Goal: Task Accomplishment & Management: Use online tool/utility

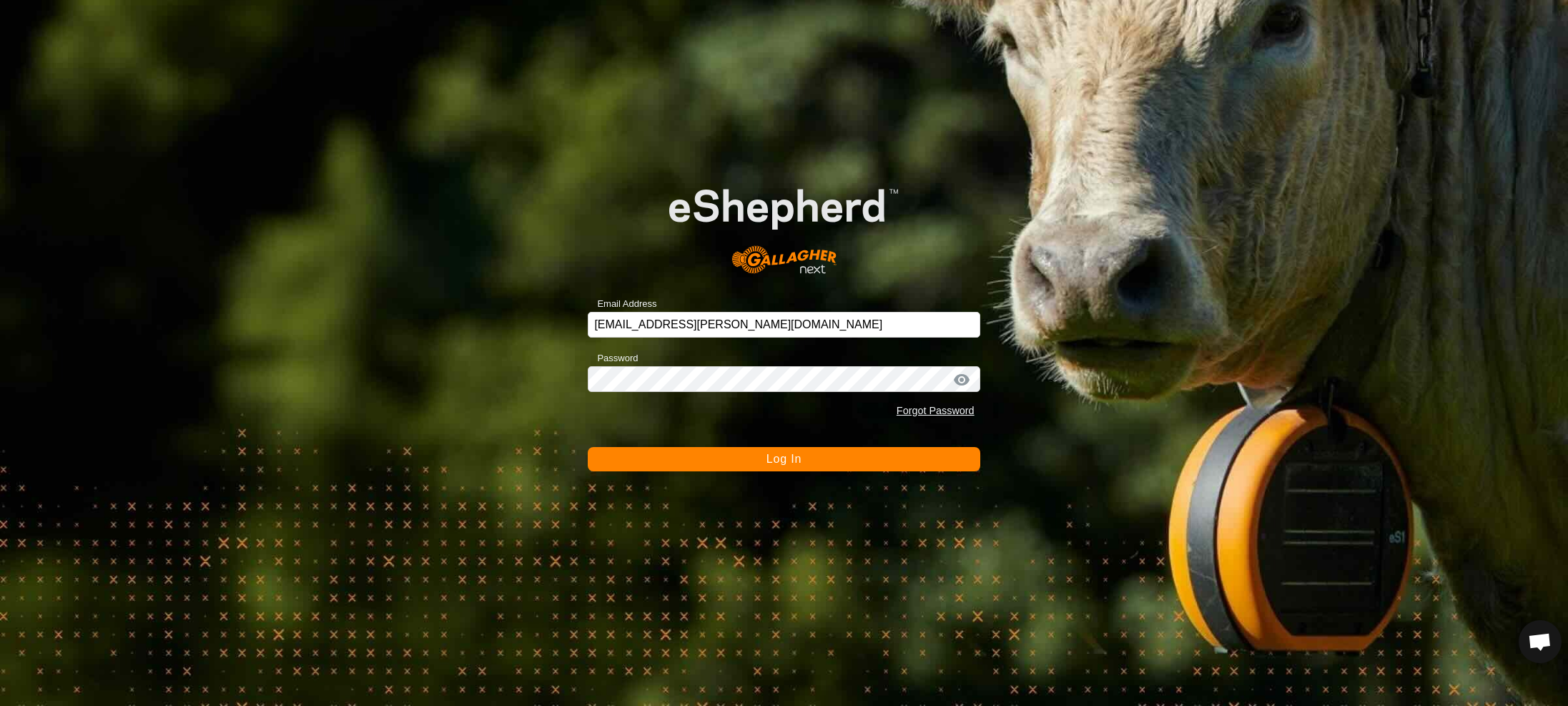
click at [750, 463] on button "Log In" at bounding box center [784, 459] width 392 height 24
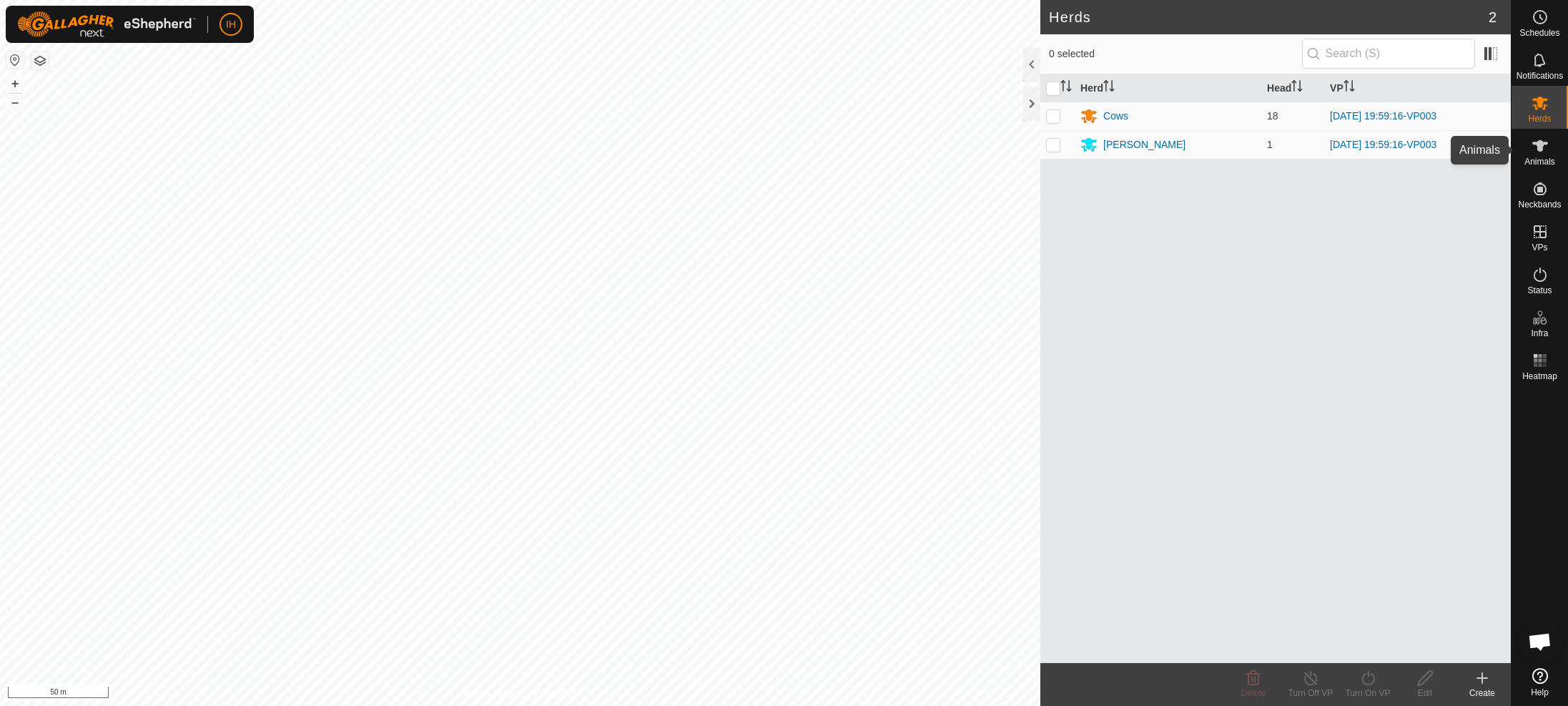
click at [1542, 153] on icon at bounding box center [1540, 146] width 17 height 17
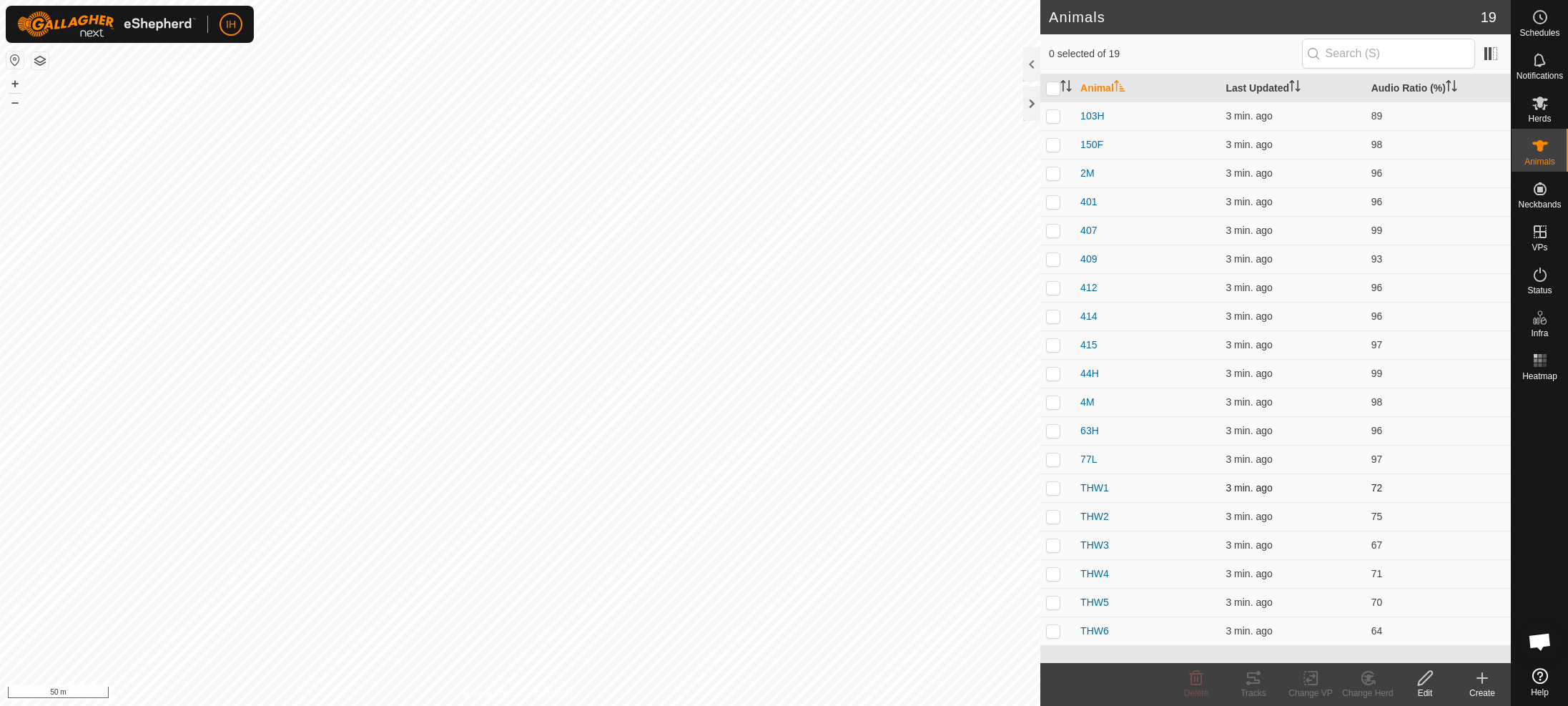
drag, startPoint x: 1057, startPoint y: 490, endPoint x: 1058, endPoint y: 500, distance: 10.0
click at [1057, 490] on p-checkbox at bounding box center [1053, 488] width 15 height 12
checkbox input "true"
drag, startPoint x: 1055, startPoint y: 516, endPoint x: 1055, endPoint y: 525, distance: 9.0
click at [1055, 516] on p-checkbox at bounding box center [1053, 516] width 15 height 12
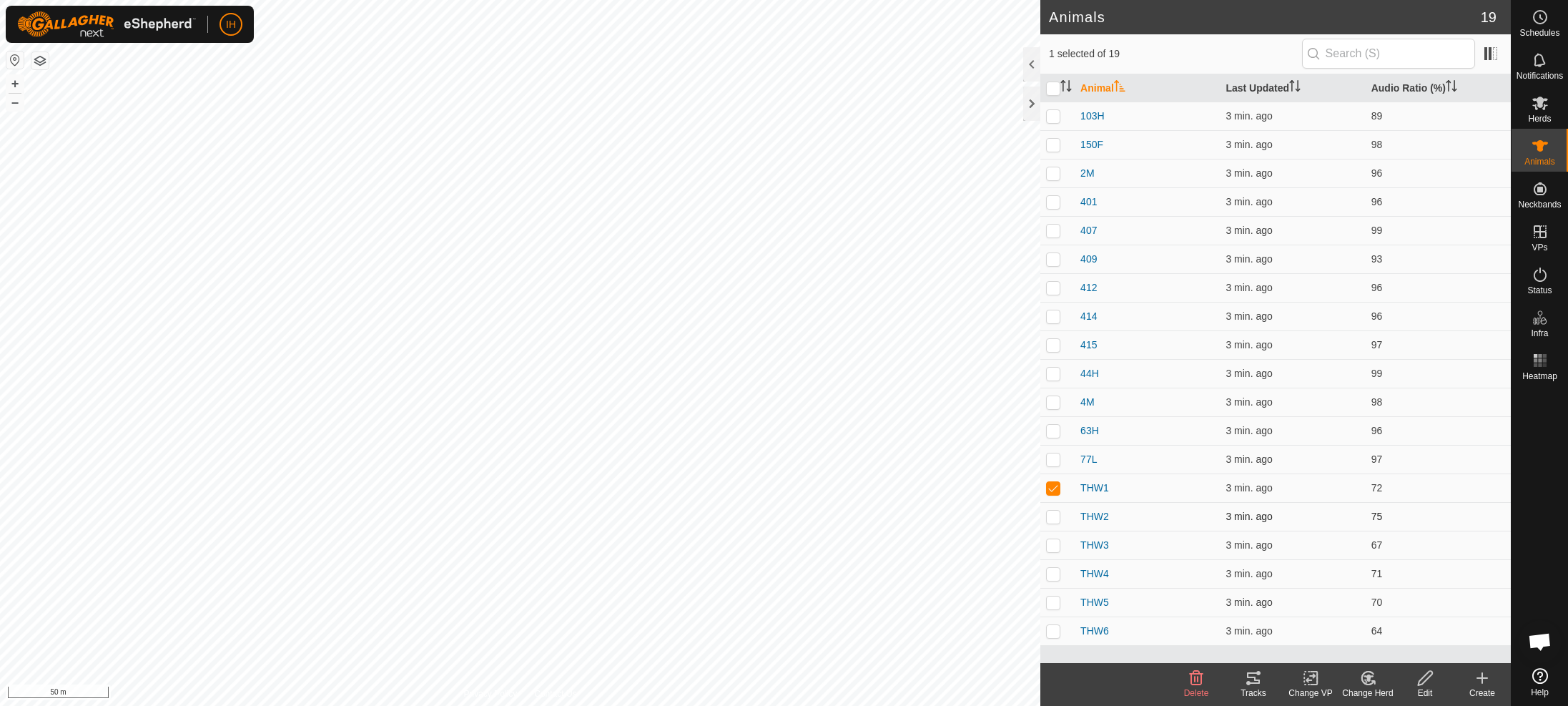
checkbox input "true"
click at [1056, 551] on td at bounding box center [1057, 545] width 34 height 28
checkbox input "true"
drag, startPoint x: 1053, startPoint y: 573, endPoint x: 1053, endPoint y: 585, distance: 12.0
click at [1053, 574] on p-checkbox at bounding box center [1053, 574] width 15 height 12
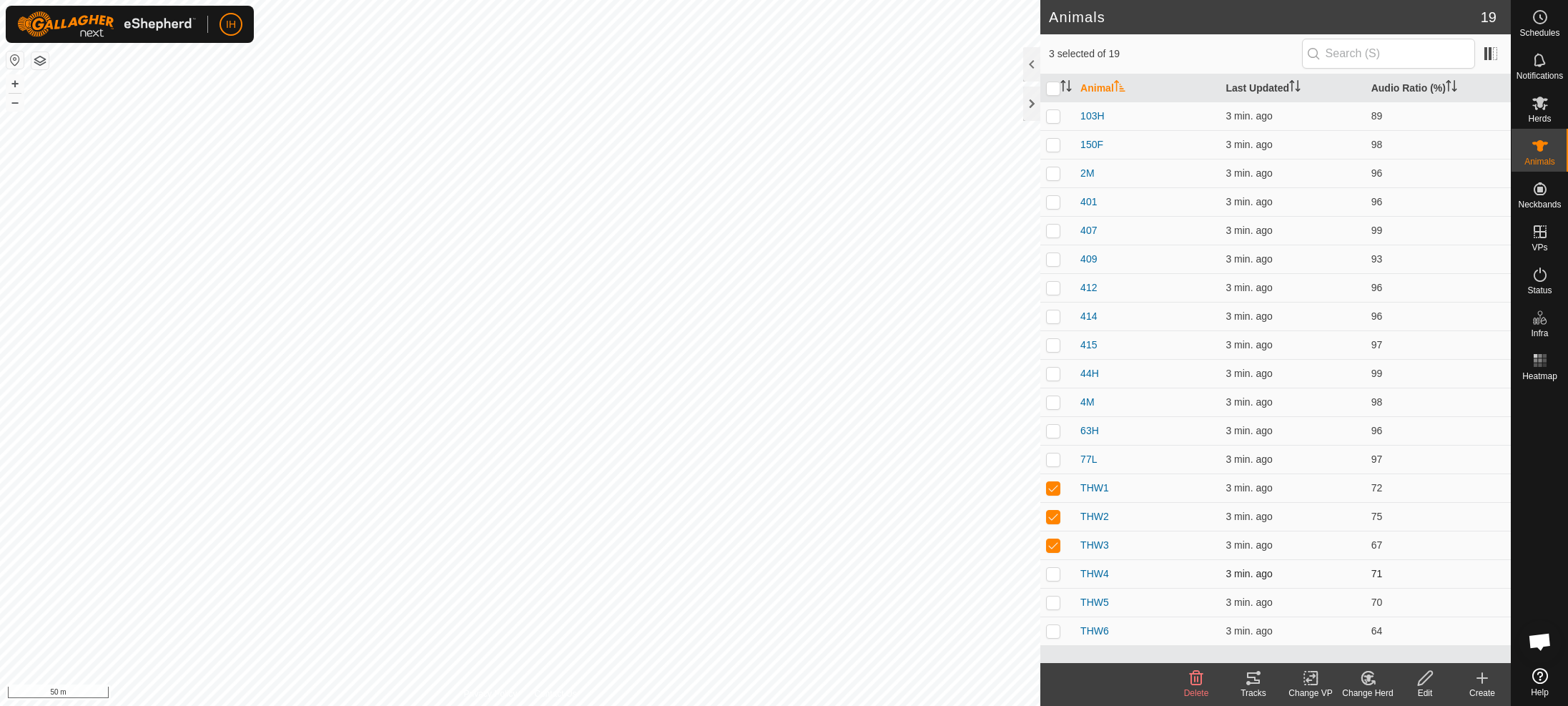
checkbox input "true"
drag, startPoint x: 1052, startPoint y: 601, endPoint x: 1053, endPoint y: 621, distance: 20.0
click at [1052, 602] on p-checkbox at bounding box center [1053, 603] width 15 height 12
checkbox input "true"
click at [1053, 633] on p-checkbox at bounding box center [1053, 631] width 15 height 12
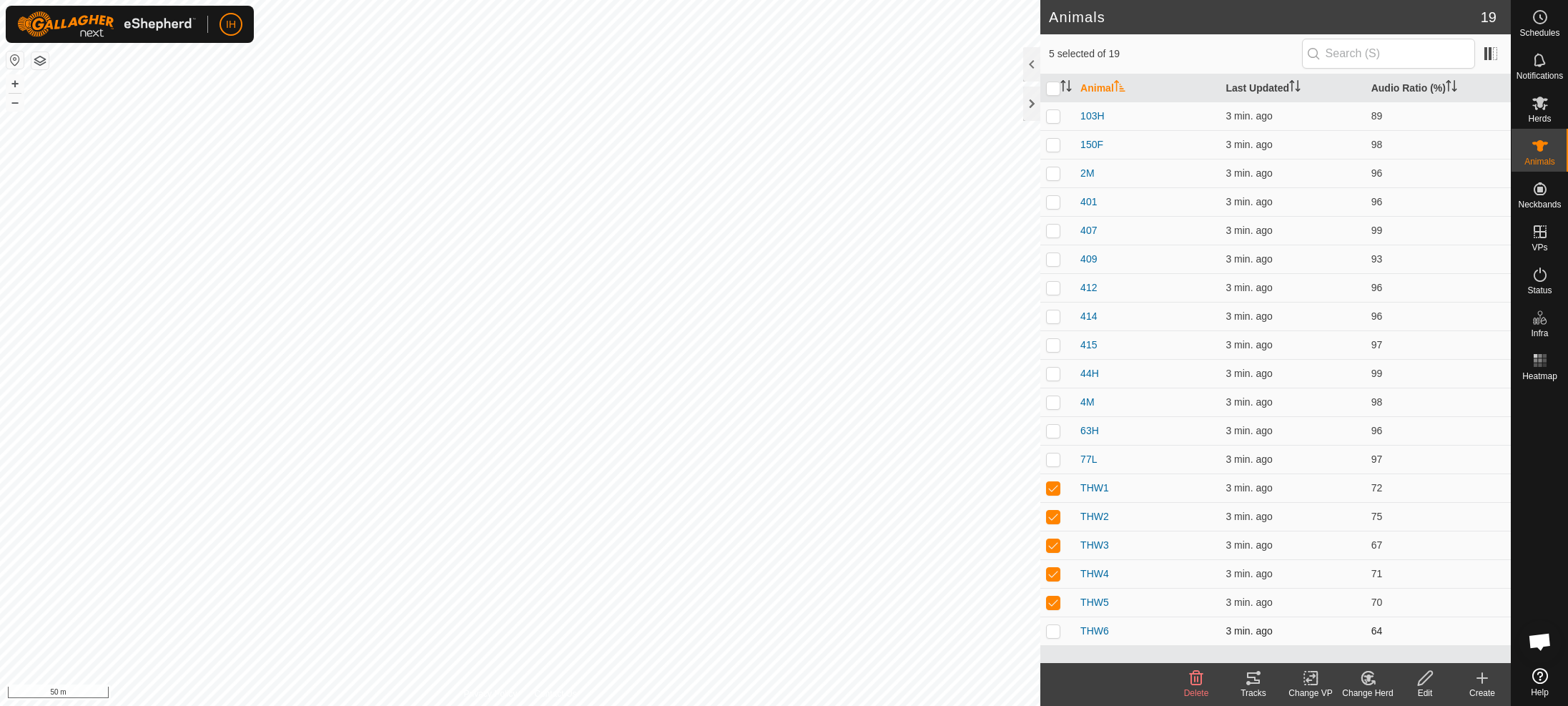
checkbox input "true"
click at [1255, 685] on icon at bounding box center [1254, 678] width 17 height 17
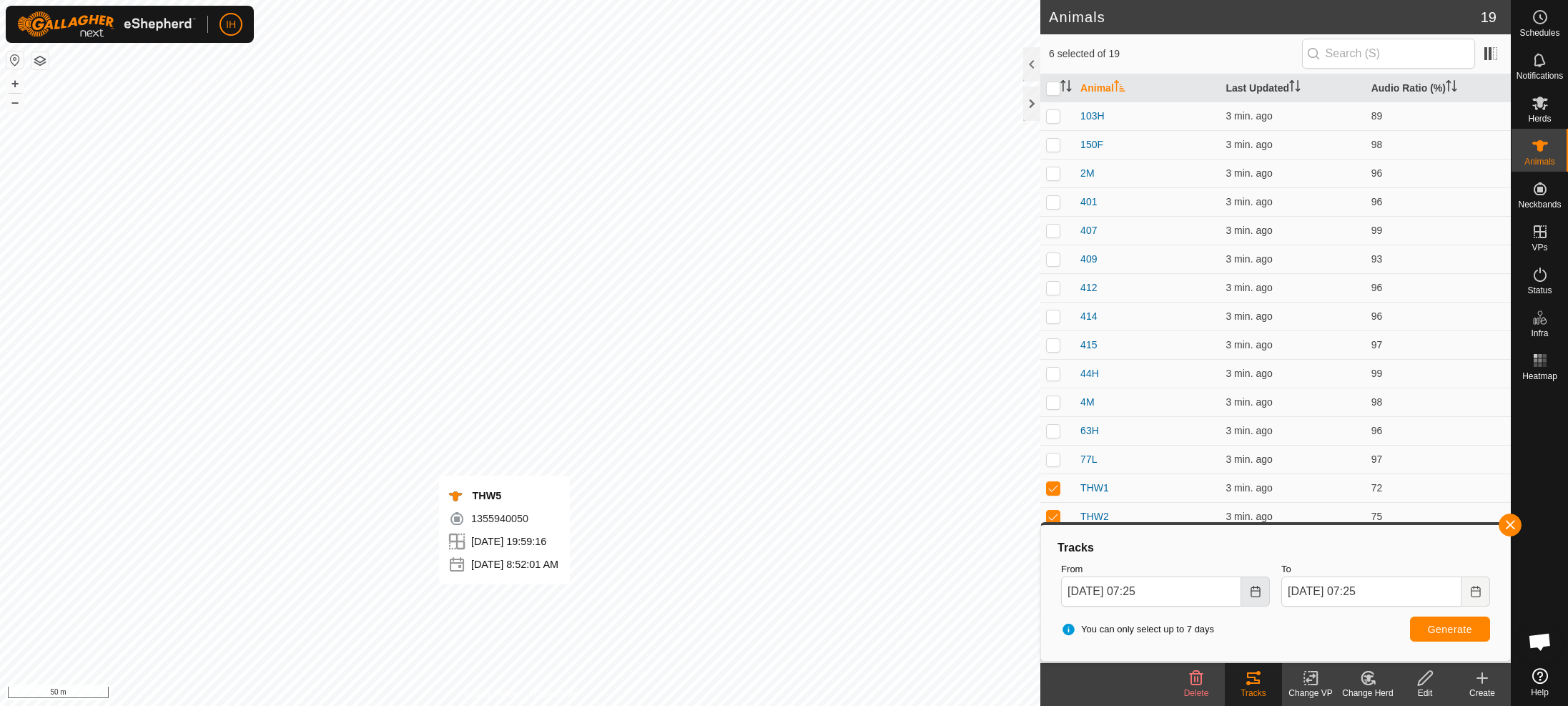
click at [1250, 596] on icon "Choose Date" at bounding box center [1256, 592] width 12 height 12
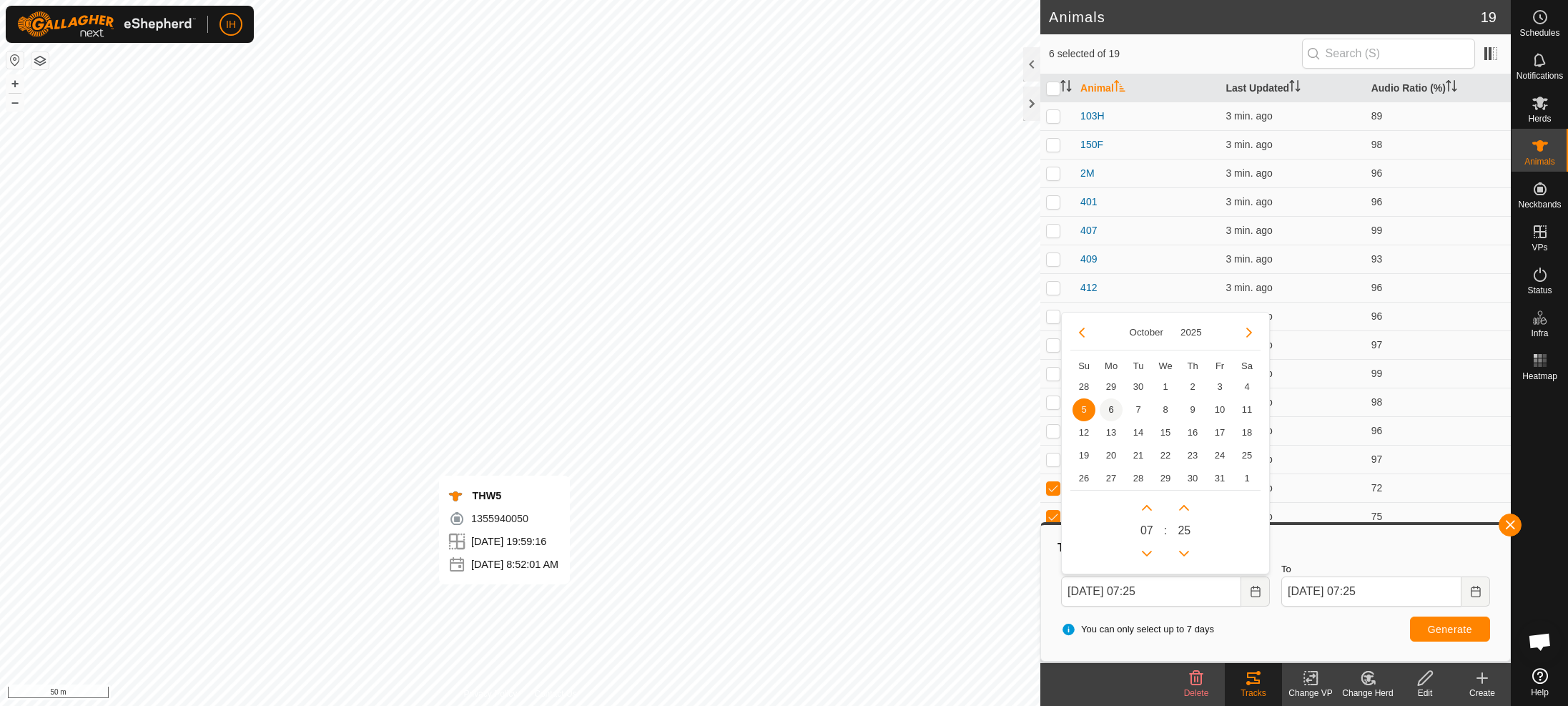
click at [1108, 413] on span "6" at bounding box center [1111, 410] width 23 height 23
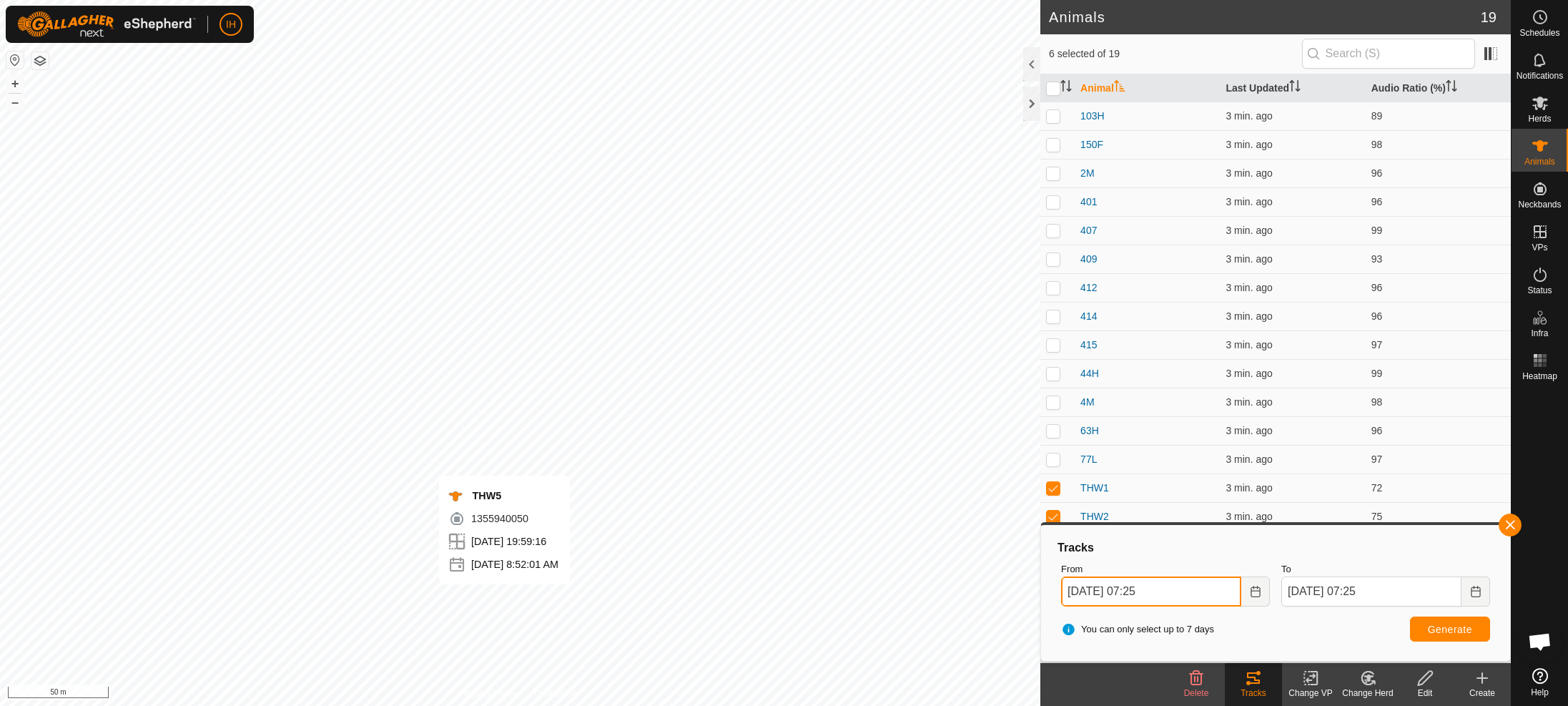
click at [1221, 596] on input "Oct 06, 2025 07:25" at bounding box center [1151, 591] width 180 height 30
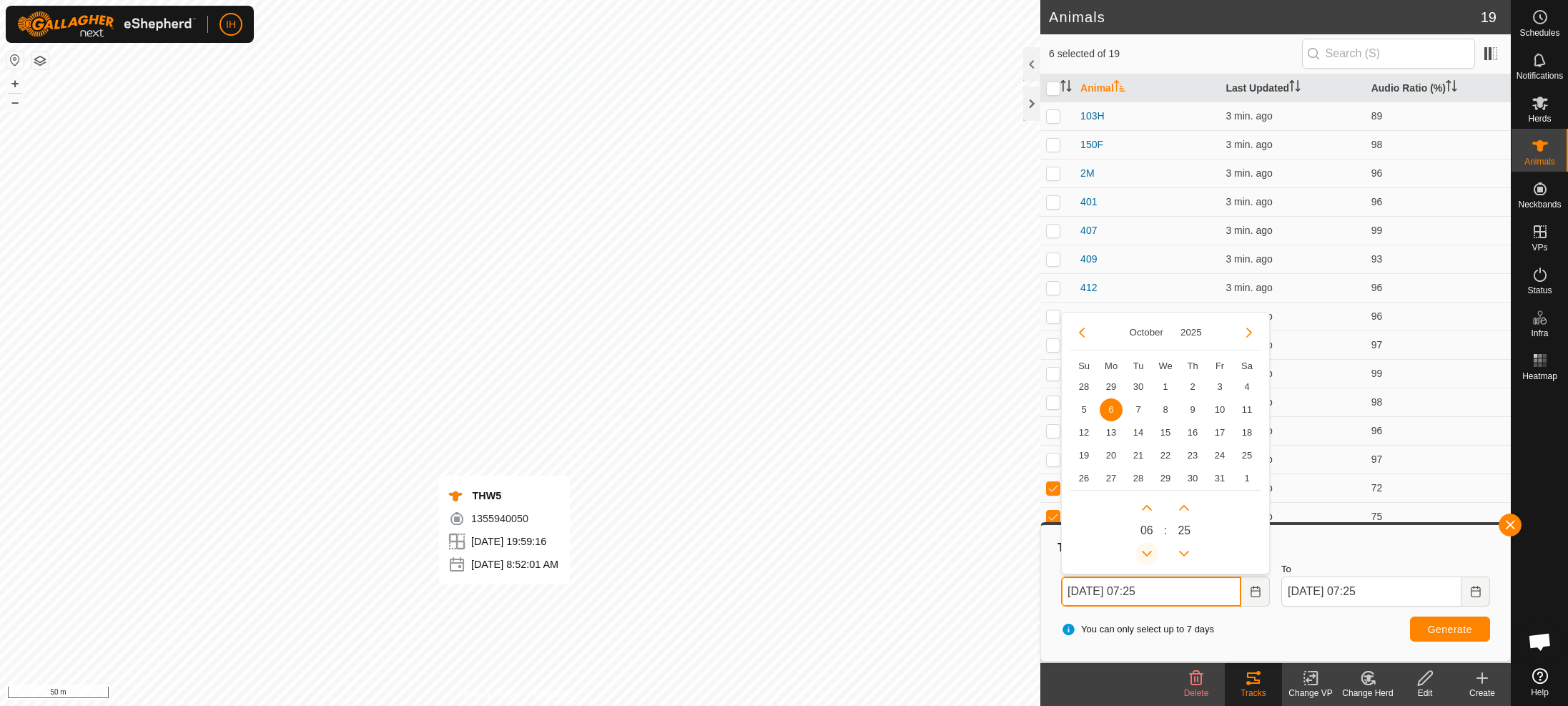
click at [1147, 551] on button "Previous Hour" at bounding box center [1147, 554] width 23 height 23
click at [1146, 551] on button "Previous Hour" at bounding box center [1147, 554] width 23 height 23
click at [1148, 551] on span "Previous Hour" at bounding box center [1148, 551] width 0 height 0
click at [1146, 551] on icon "Previous Hour" at bounding box center [1147, 554] width 12 height 12
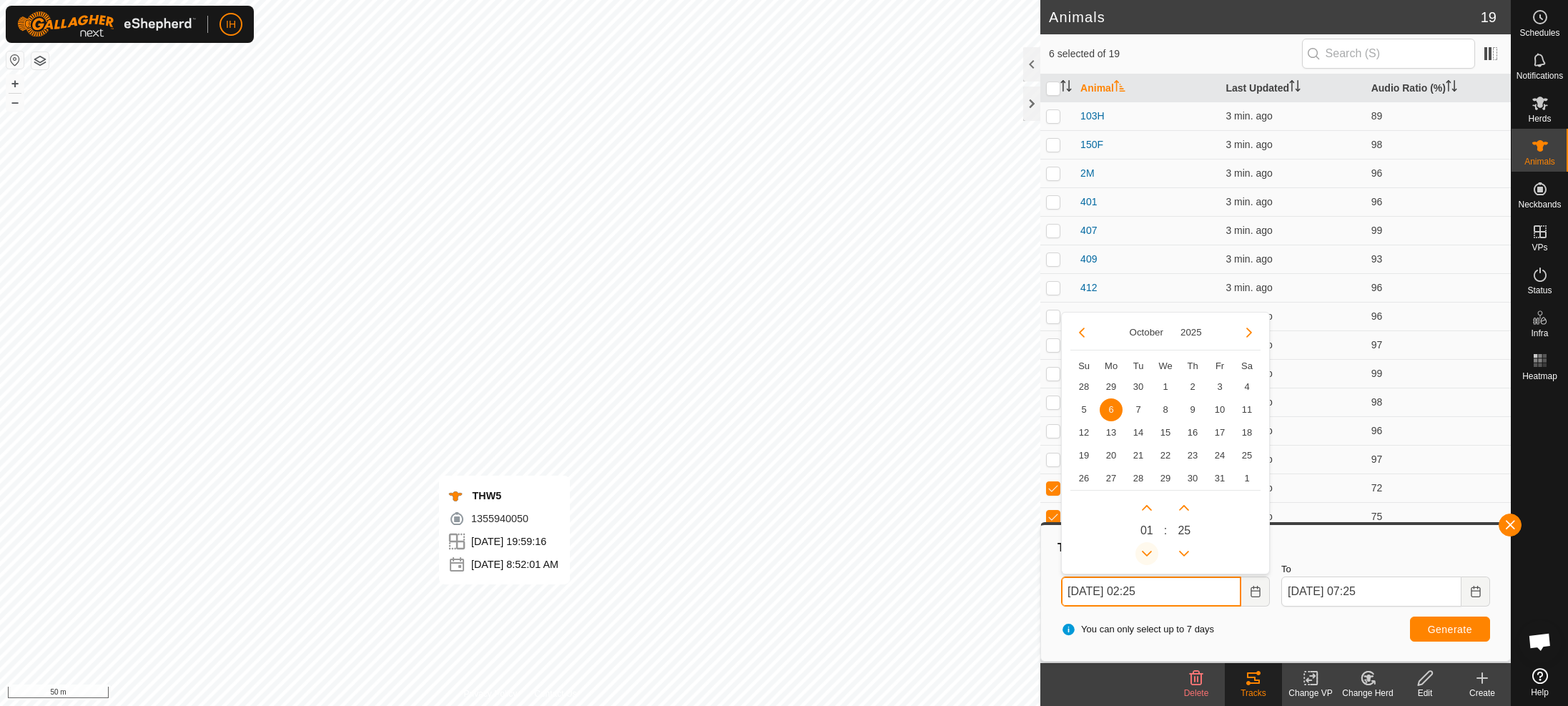
click at [1146, 551] on button "Previous Hour" at bounding box center [1147, 554] width 23 height 23
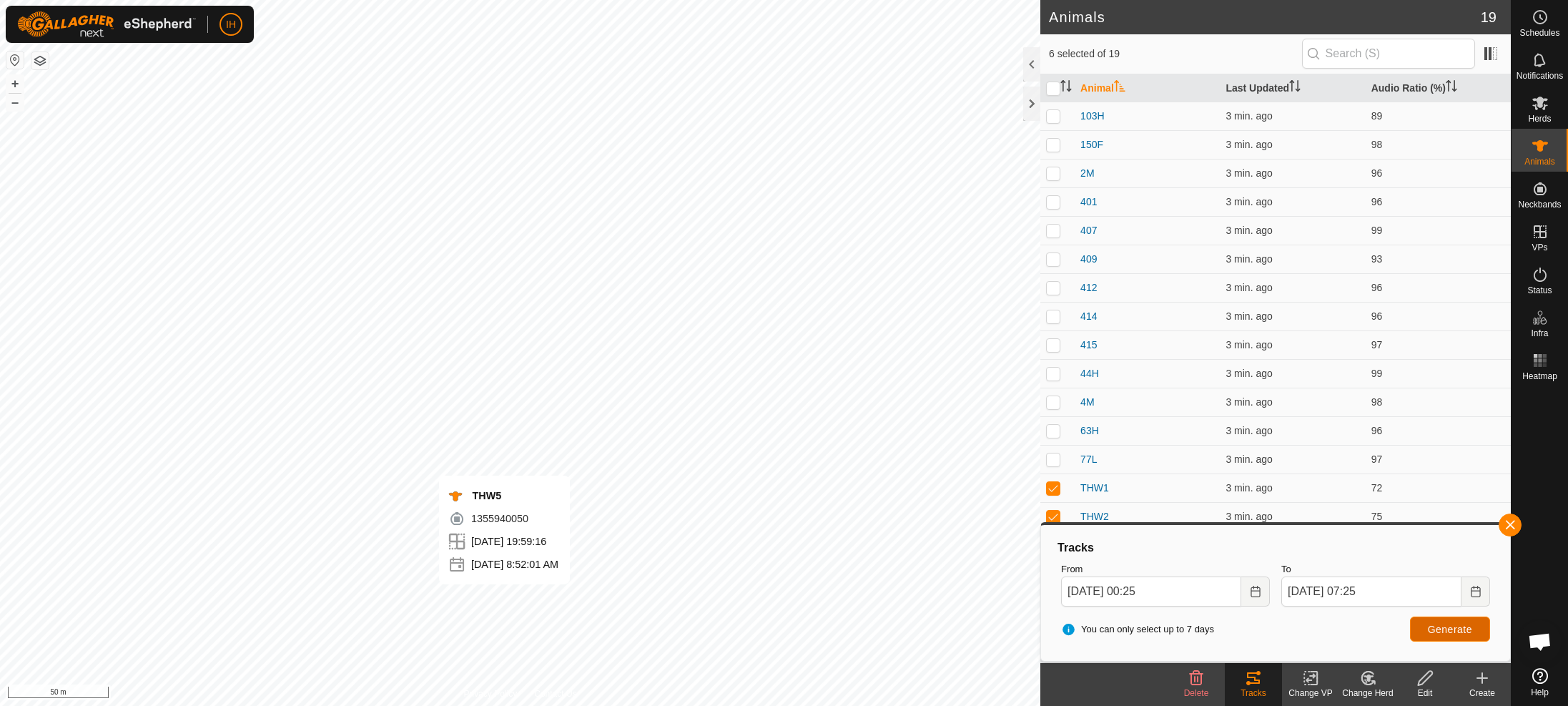
click at [1445, 628] on span "Generate" at bounding box center [1450, 630] width 44 height 12
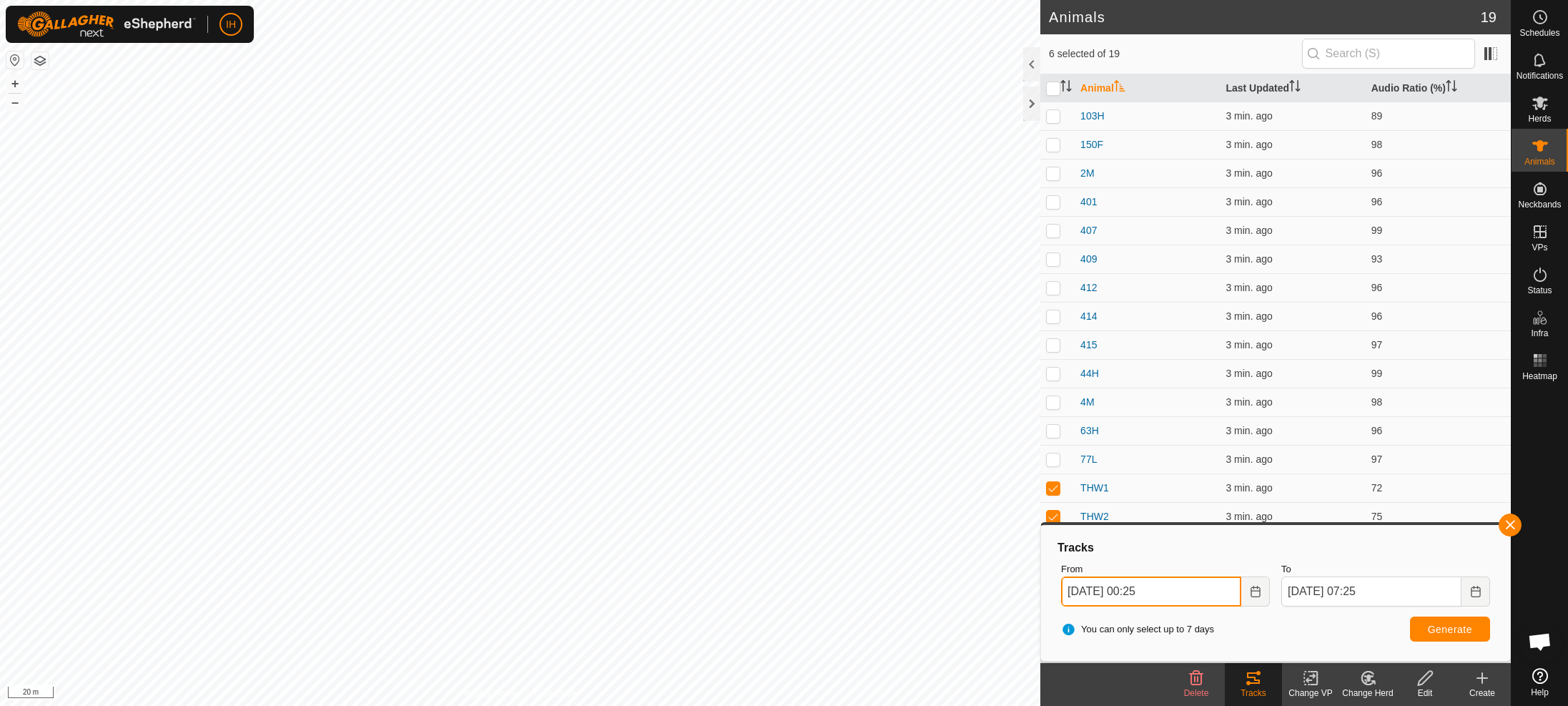
click at [1209, 591] on input "Oct 06, 2025 00:25" at bounding box center [1151, 591] width 180 height 30
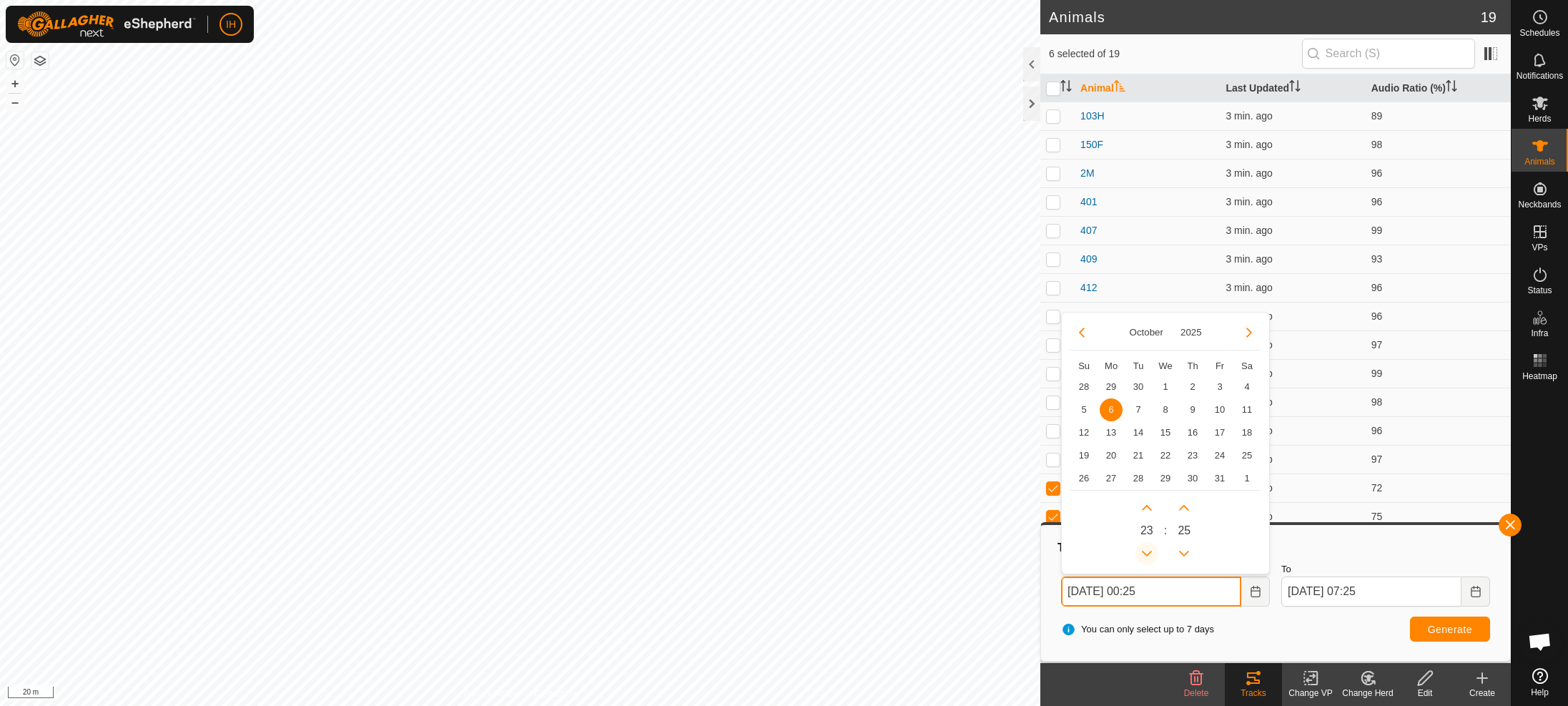
click at [1146, 552] on button "Previous Hour" at bounding box center [1147, 554] width 23 height 23
type input "Oct 06, 2025 23:25"
type input "Oct 07, 2025 23:25"
click at [1146, 552] on button "Previous Hour" at bounding box center [1147, 554] width 23 height 23
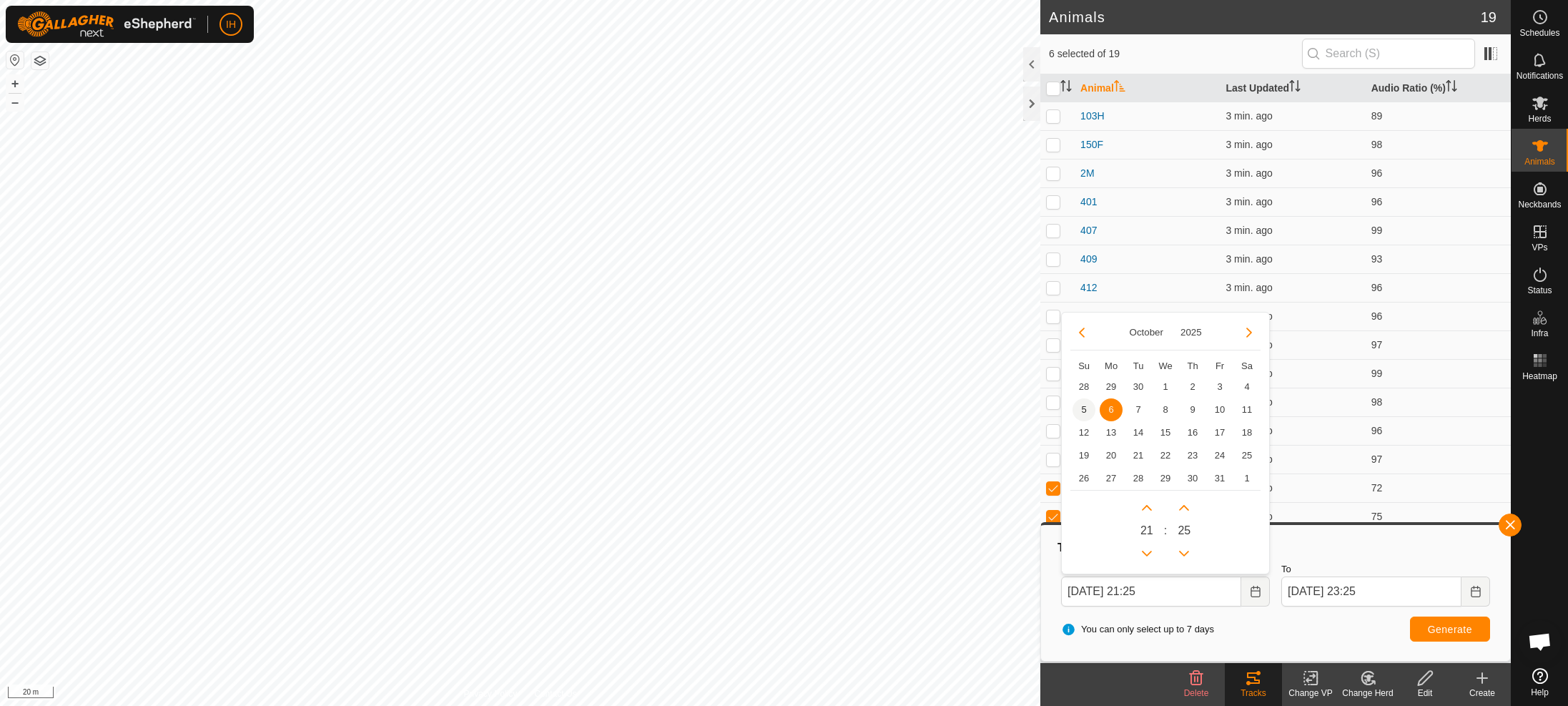
click at [1086, 411] on span "5" at bounding box center [1085, 410] width 23 height 23
type input "Oct 05, 2025 21:25"
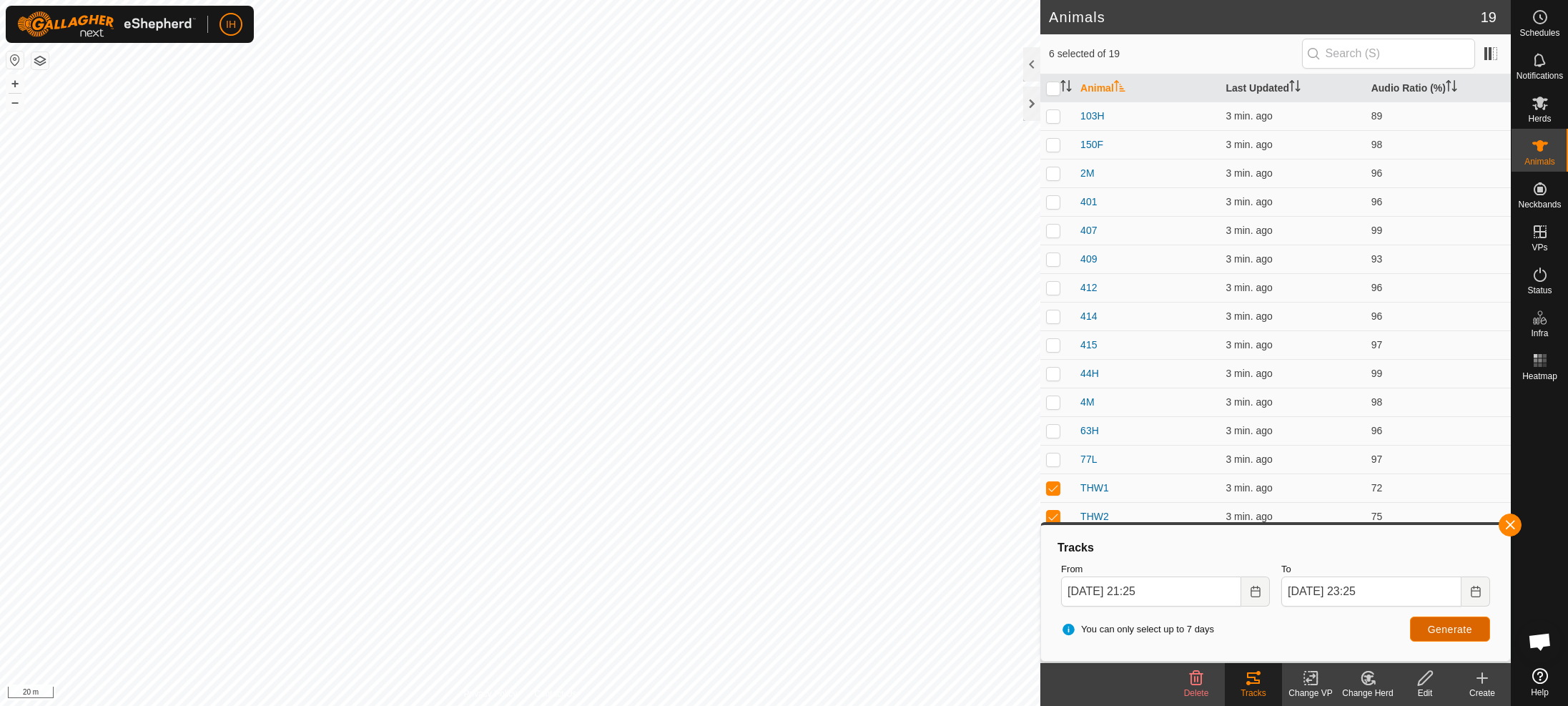
click at [1428, 626] on span "Generate" at bounding box center [1450, 630] width 44 height 12
click at [1515, 525] on button "button" at bounding box center [1511, 525] width 23 height 23
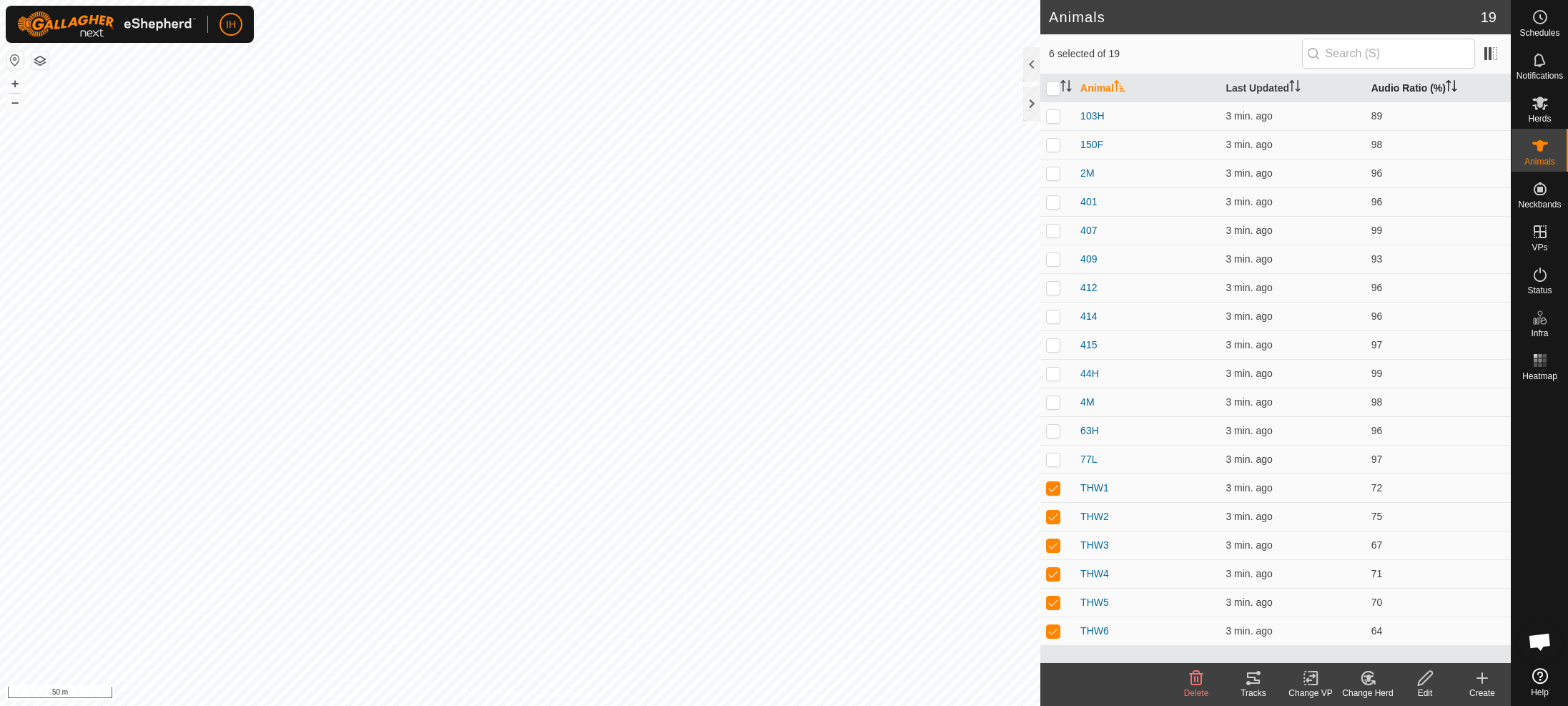
click at [1390, 86] on th "Audio Ratio (%)" at bounding box center [1438, 88] width 145 height 28
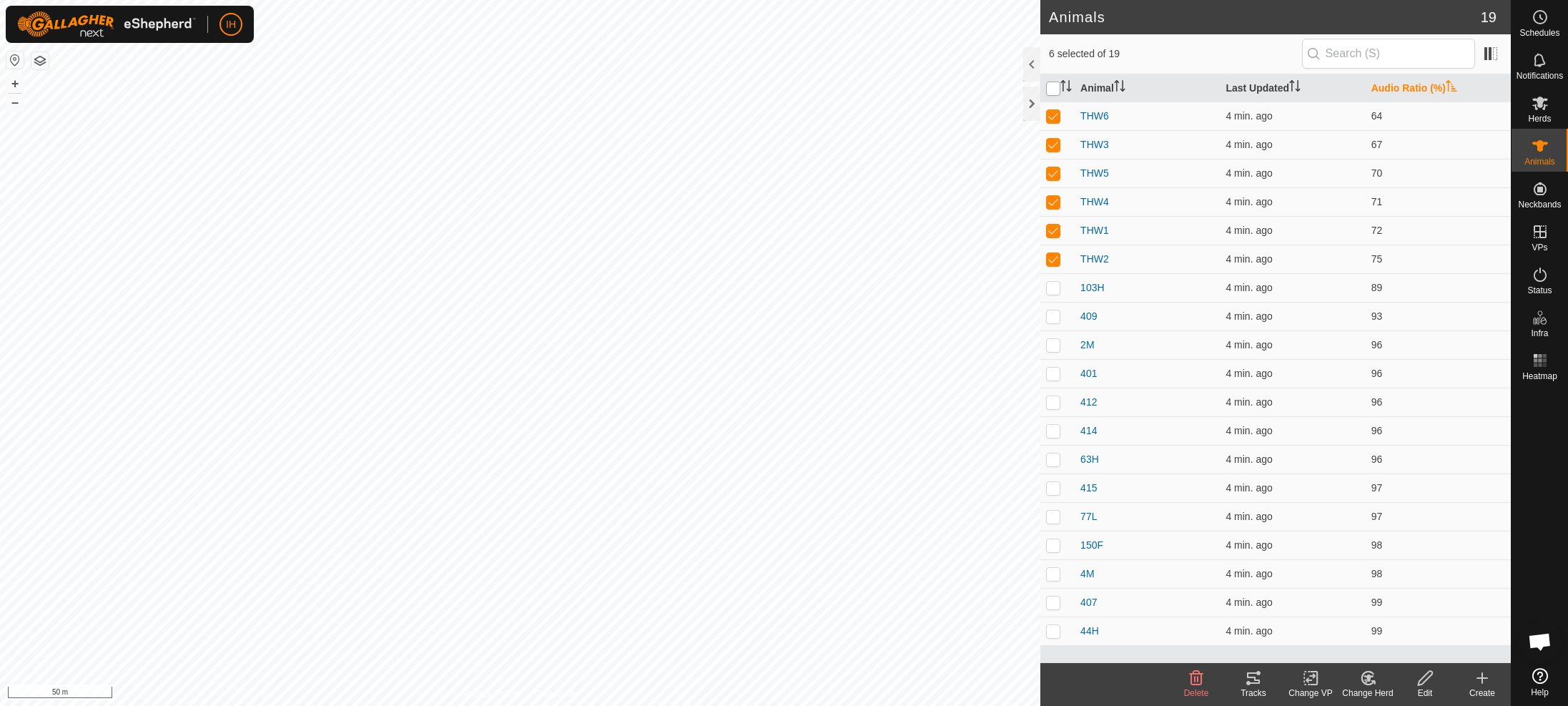
click at [1061, 93] on th at bounding box center [1057, 88] width 34 height 28
click at [1057, 89] on input "checkbox" at bounding box center [1053, 89] width 15 height 15
checkbox input "true"
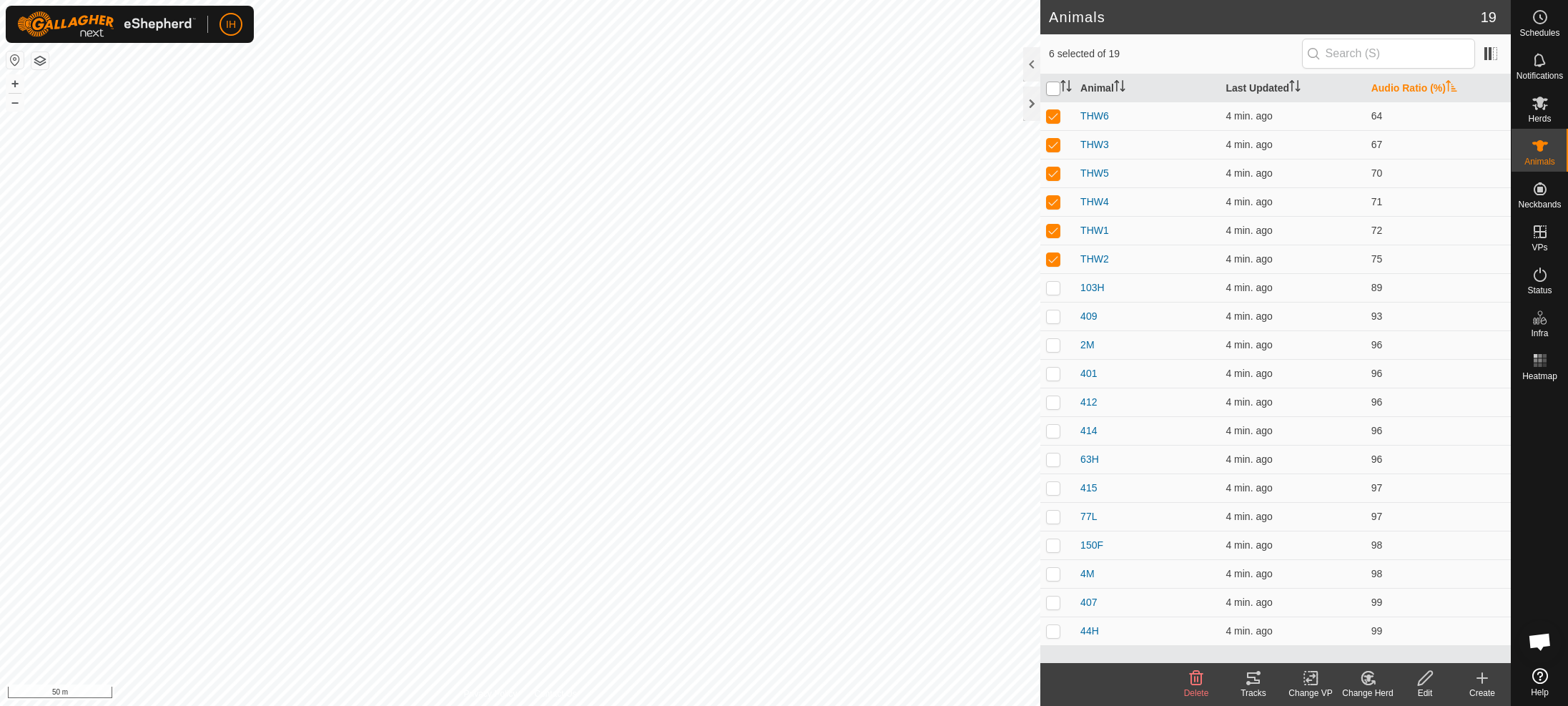
checkbox input "true"
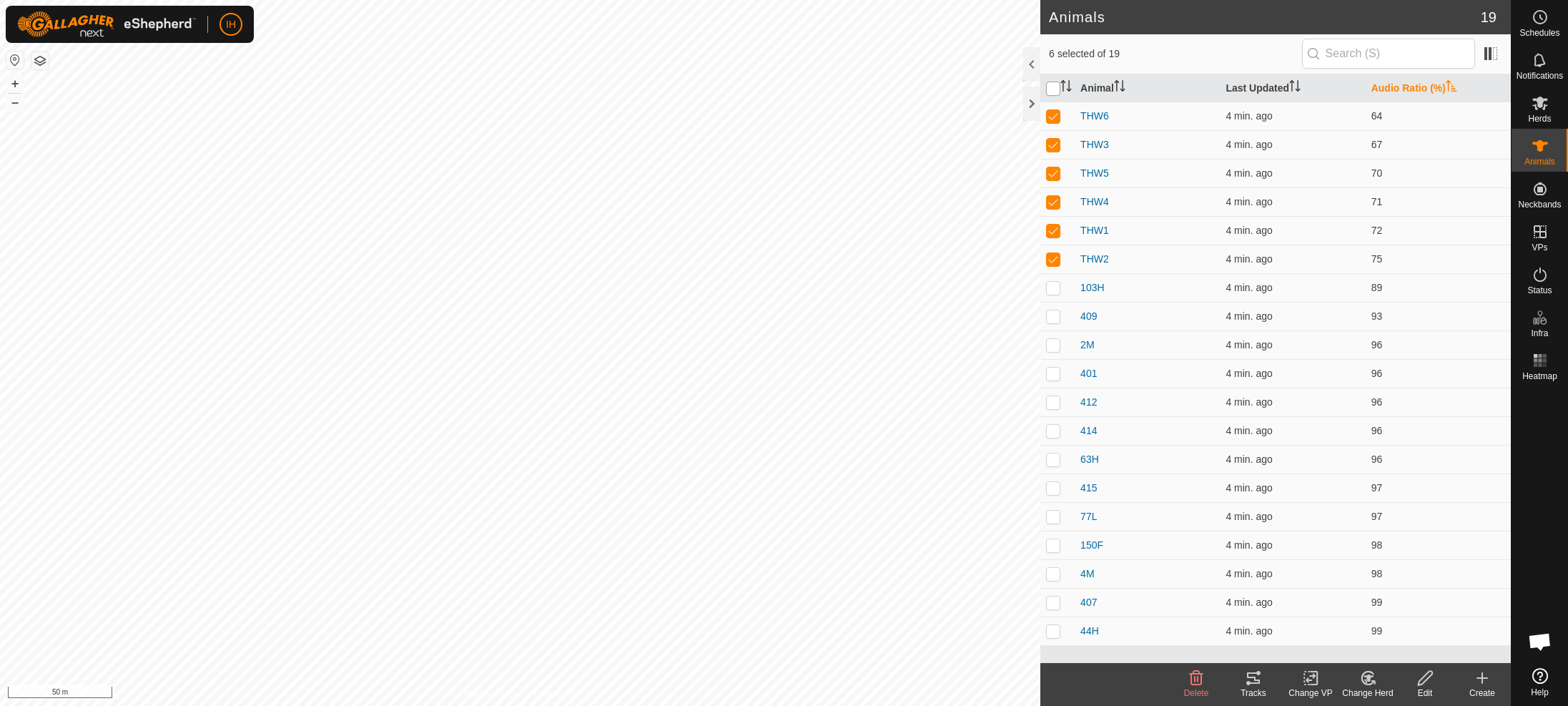
checkbox input "true"
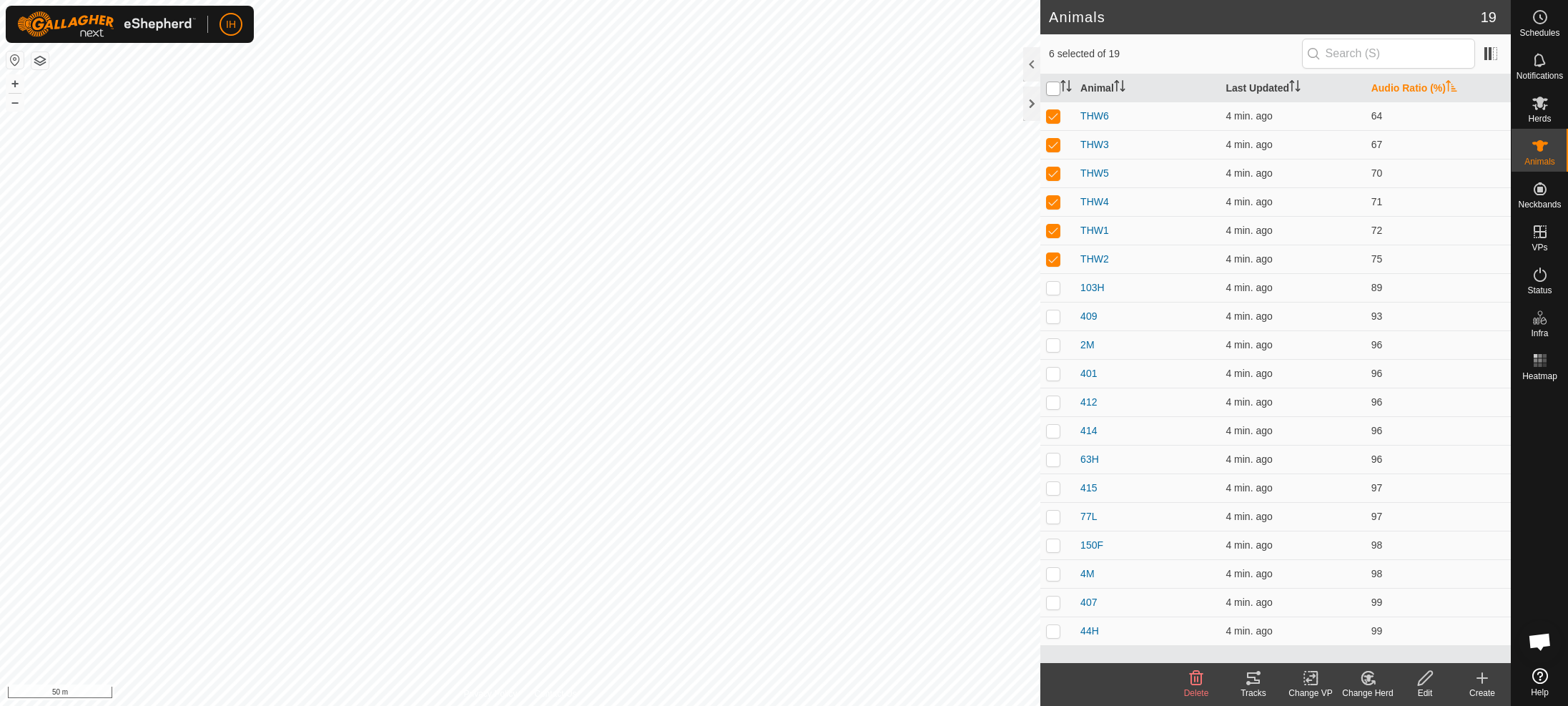
checkbox input "true"
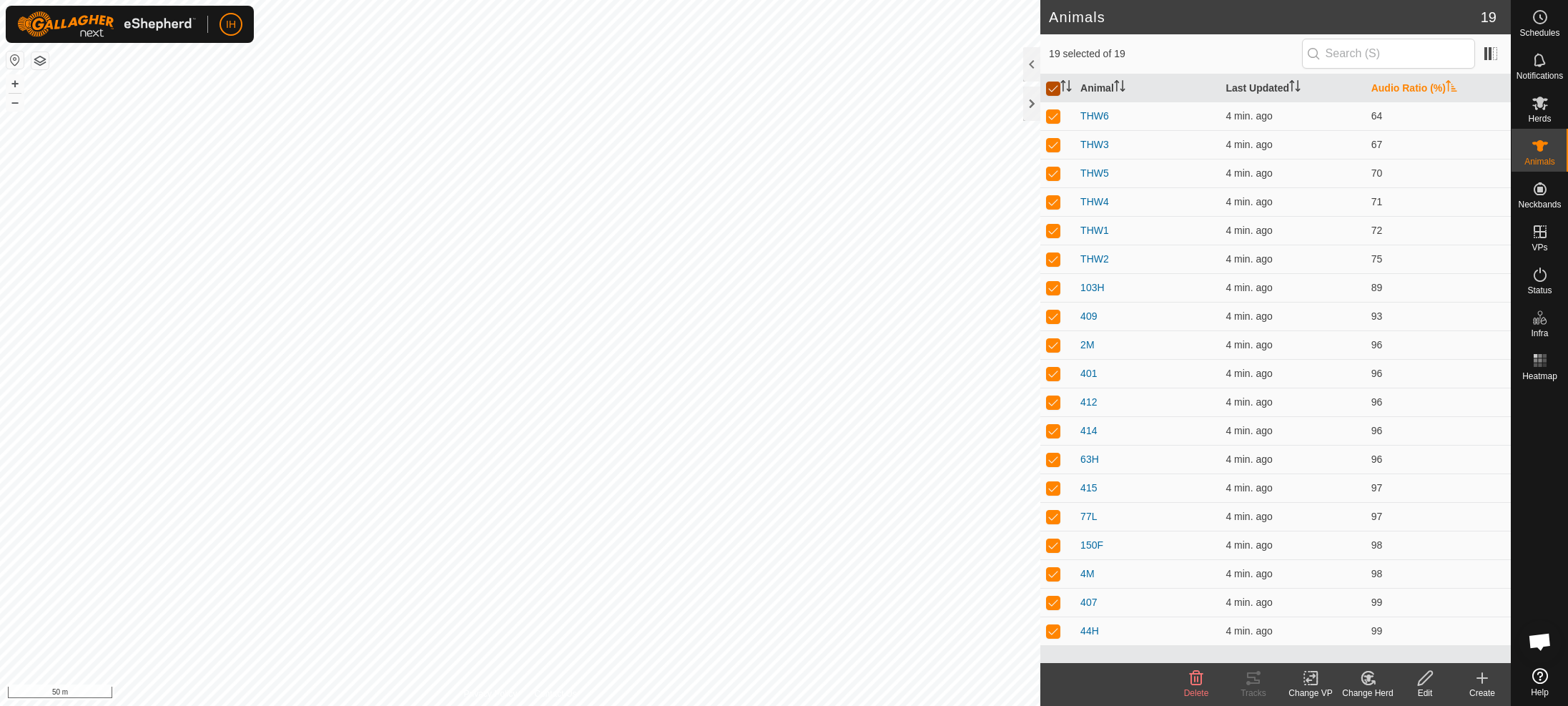
click at [1058, 89] on input "checkbox" at bounding box center [1053, 89] width 15 height 15
checkbox input "false"
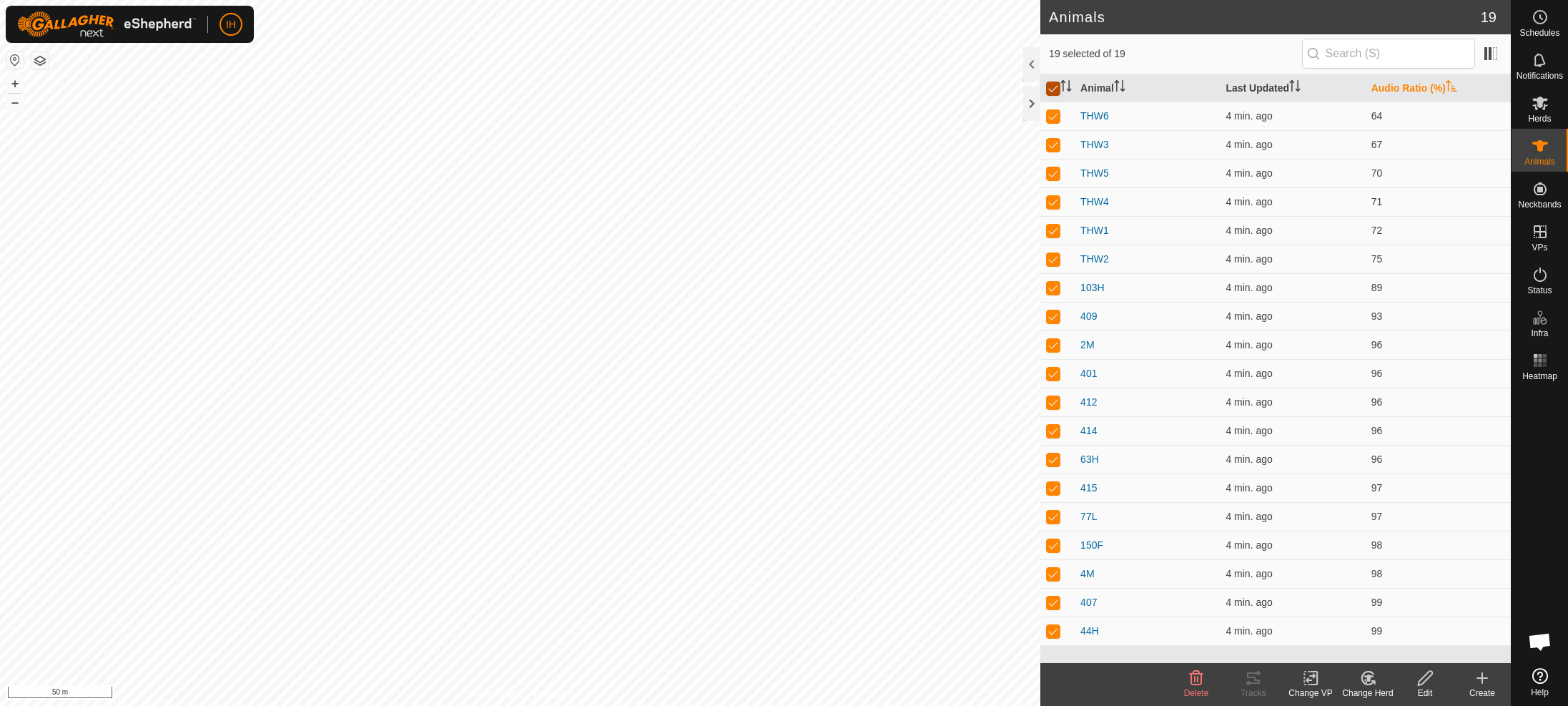
checkbox input "false"
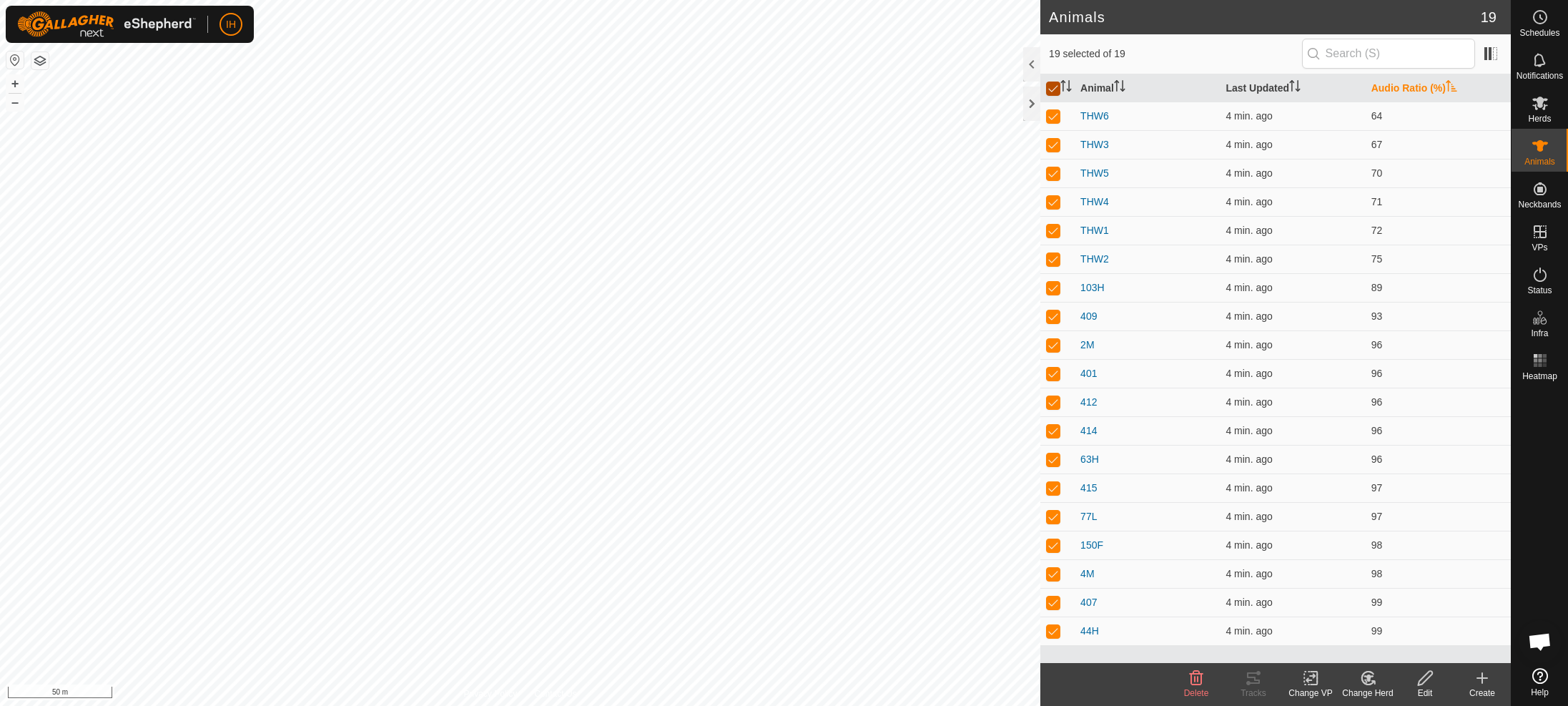
checkbox input "false"
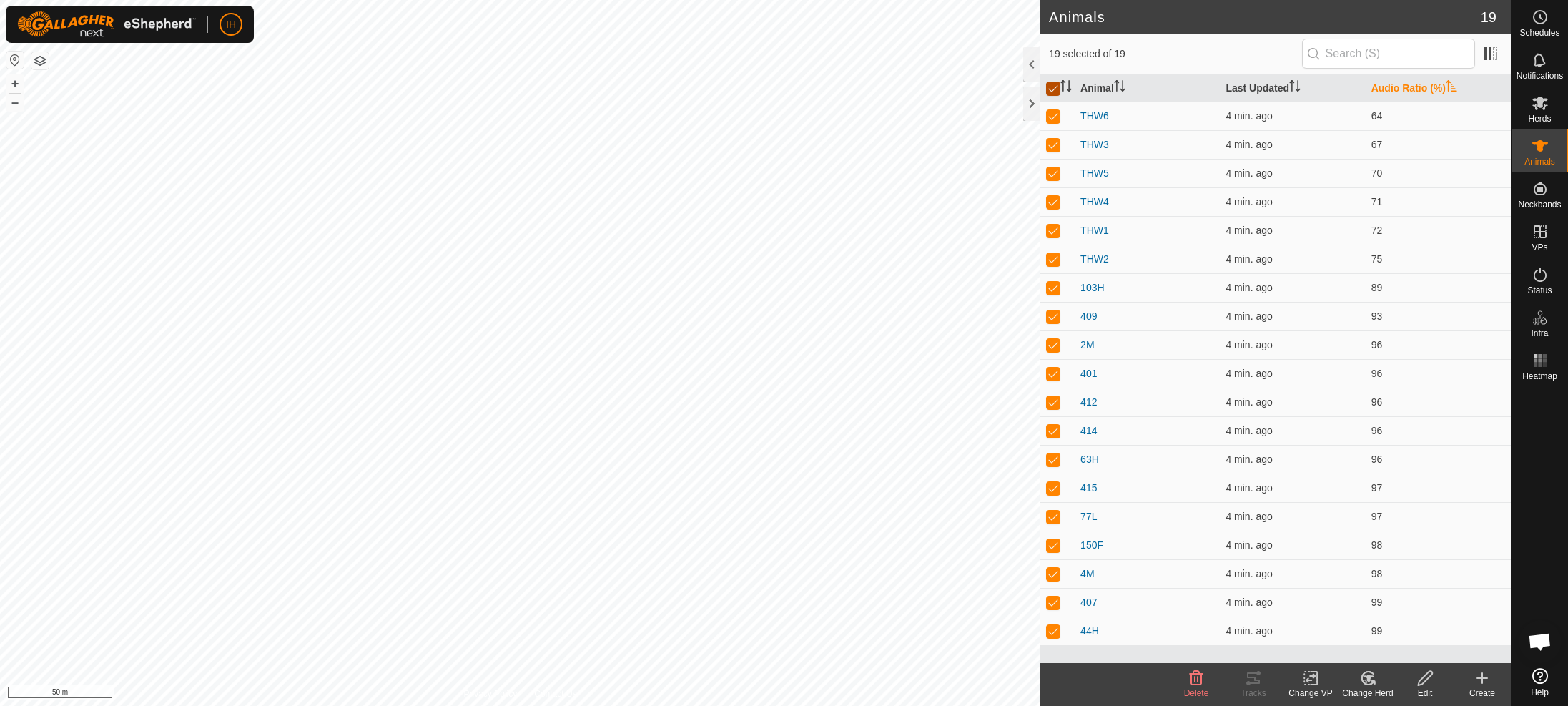
checkbox input "false"
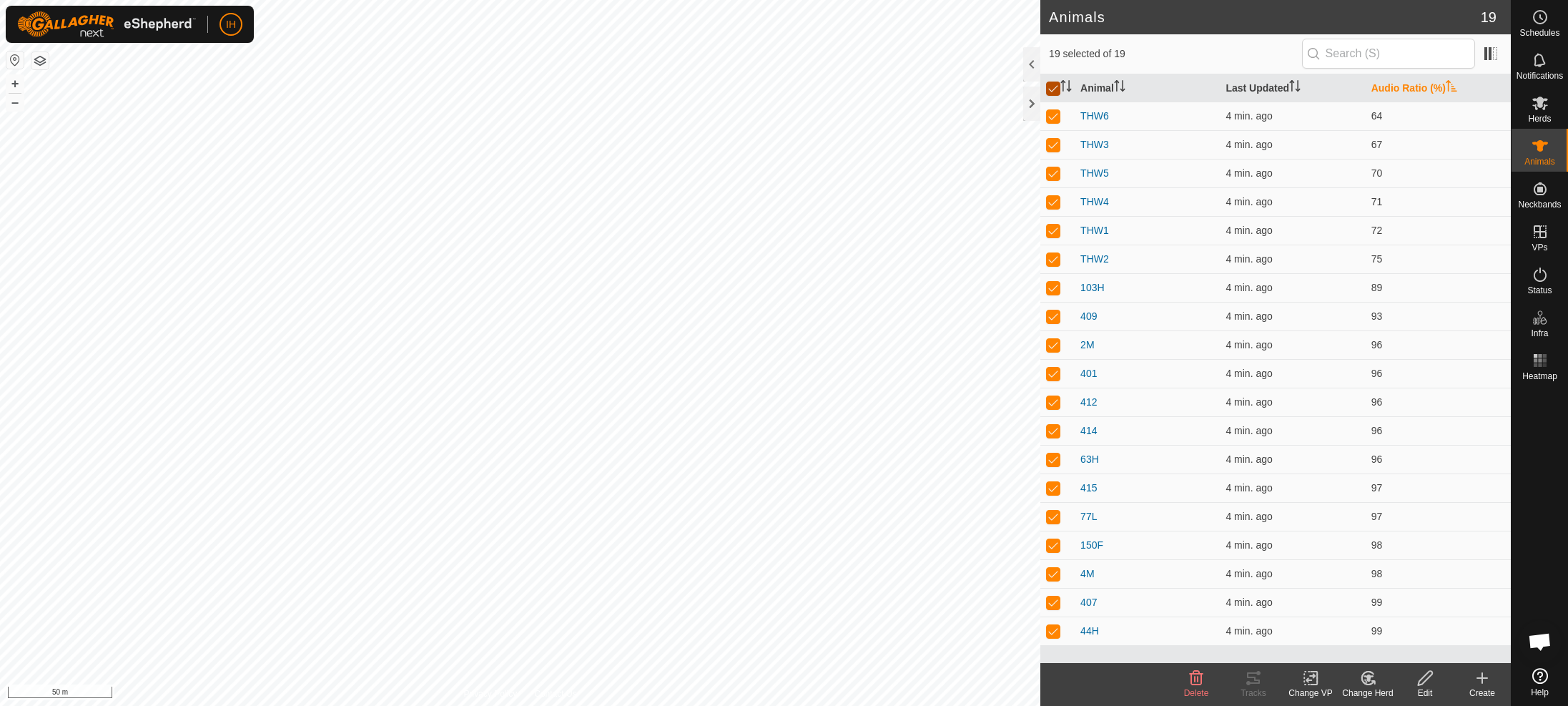
checkbox input "false"
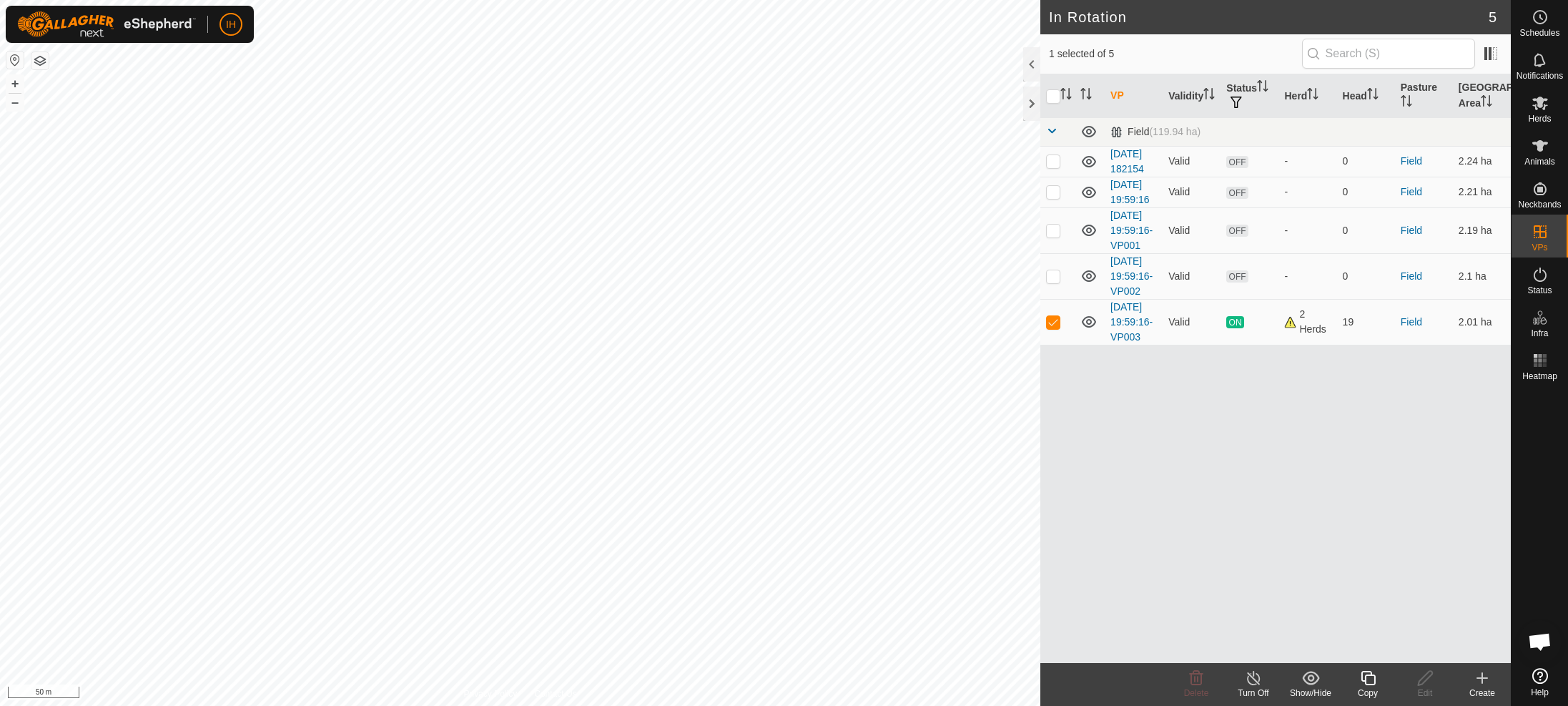
click at [1369, 679] on icon at bounding box center [1368, 678] width 18 height 17
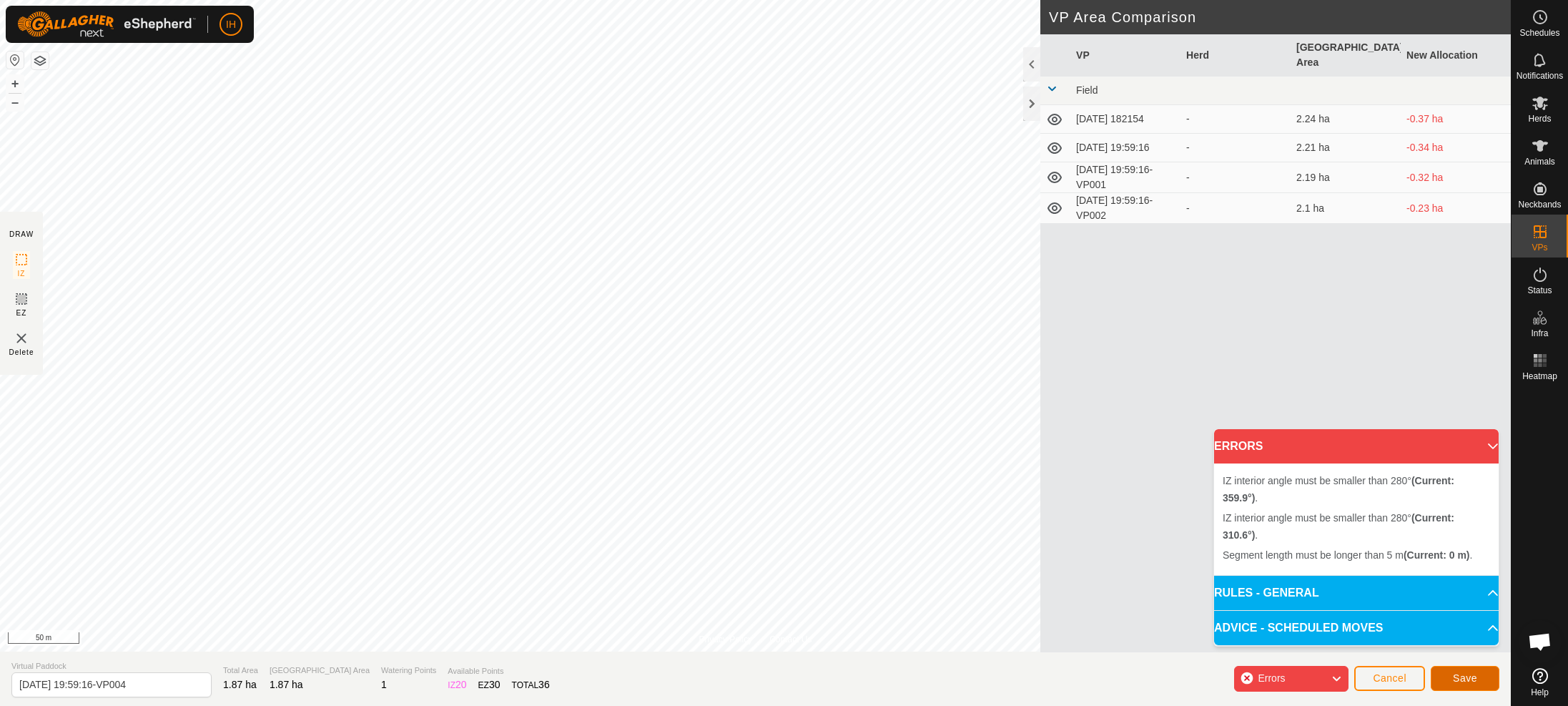
click at [1461, 682] on span "Save" at bounding box center [1465, 678] width 24 height 12
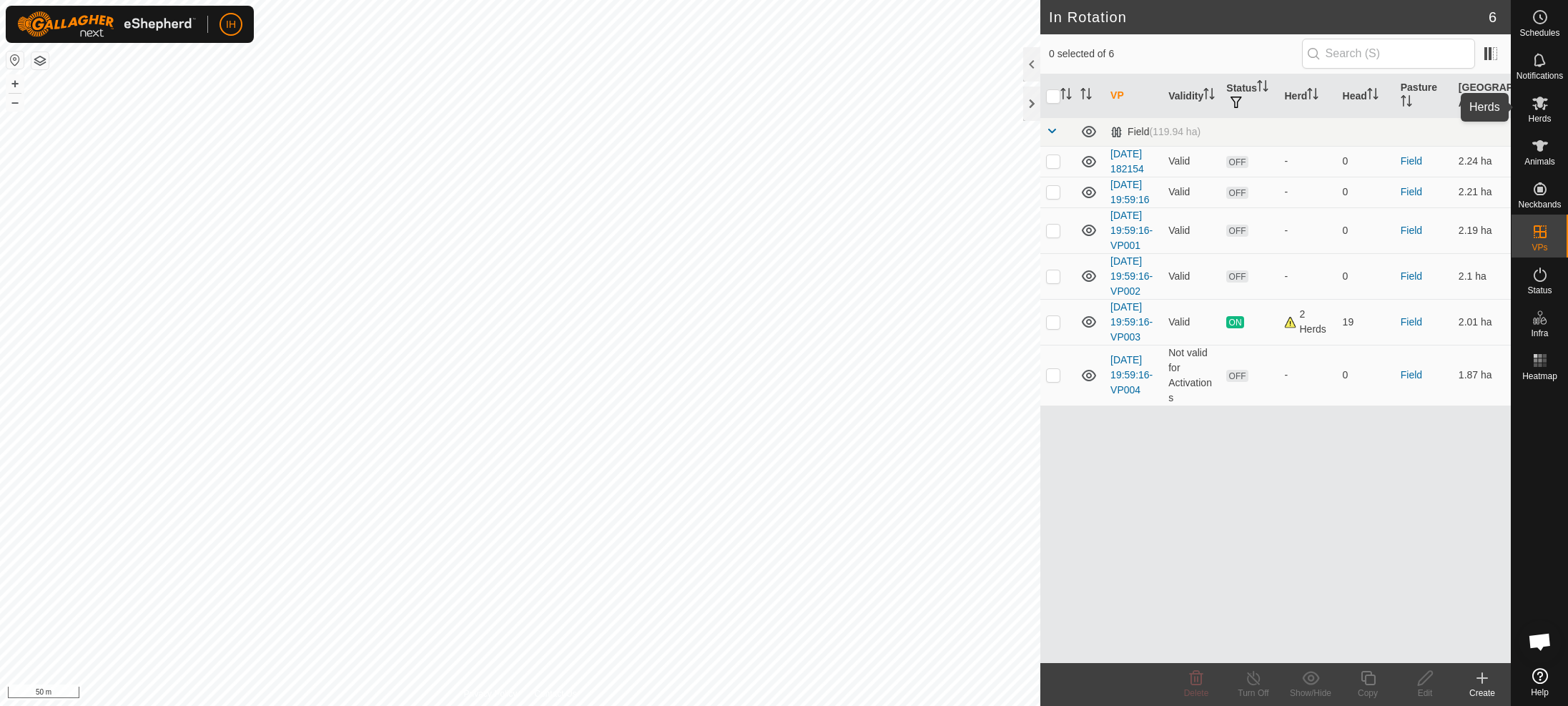
click at [1540, 112] on es-mob-svg-icon at bounding box center [1540, 103] width 25 height 23
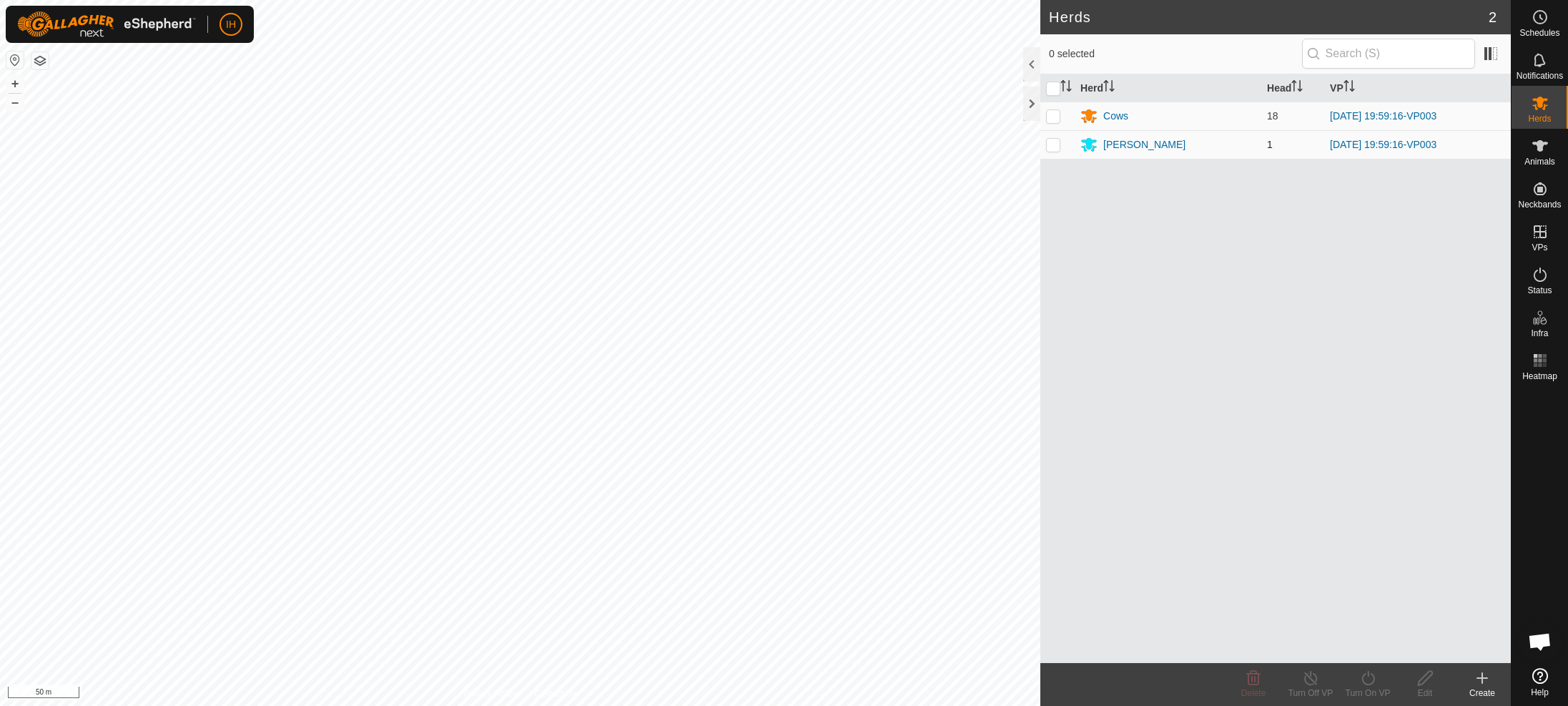
drag, startPoint x: 1051, startPoint y: 115, endPoint x: 1049, endPoint y: 129, distance: 14.1
click at [1051, 116] on p-checkbox at bounding box center [1053, 116] width 15 height 12
checkbox input "true"
click at [1050, 148] on p-checkbox at bounding box center [1053, 145] width 15 height 12
checkbox input "true"
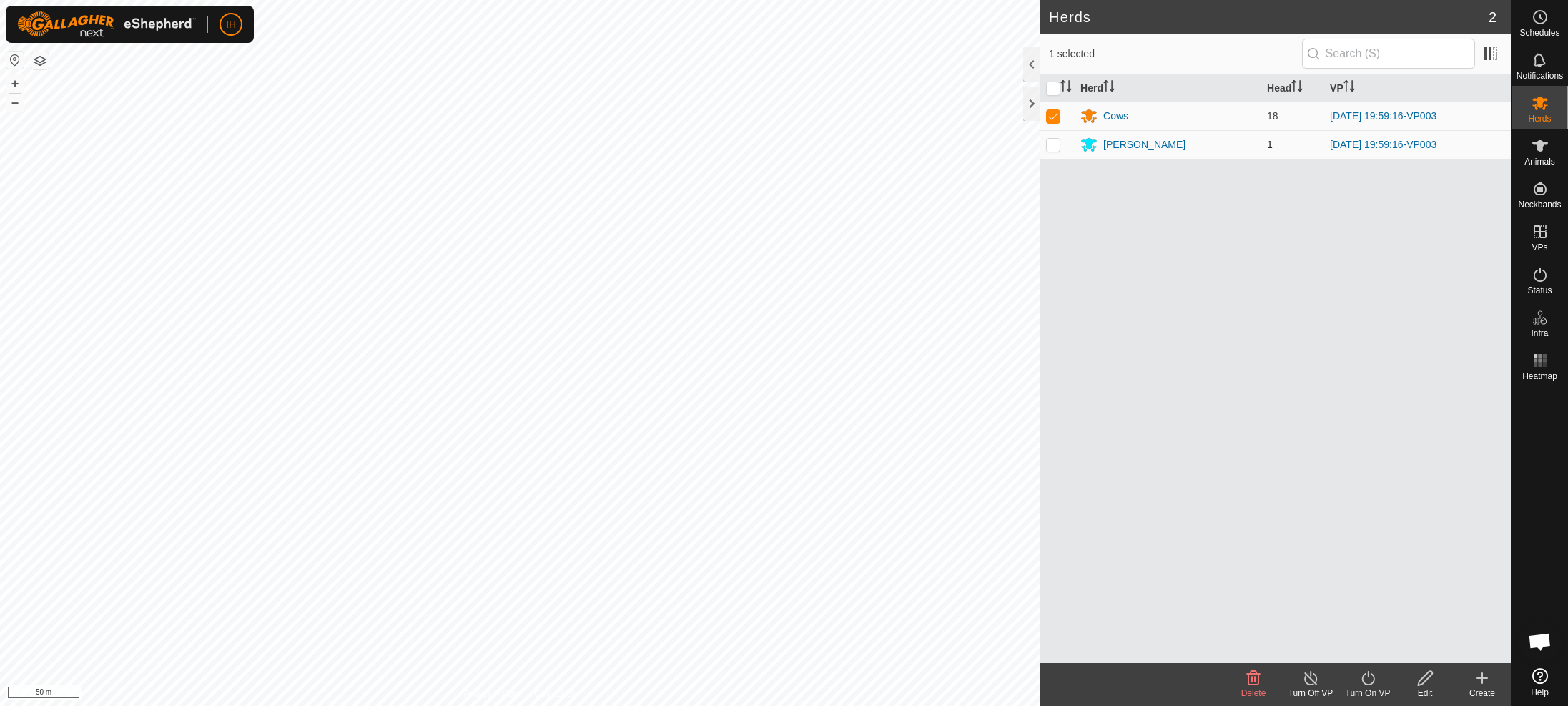
checkbox input "true"
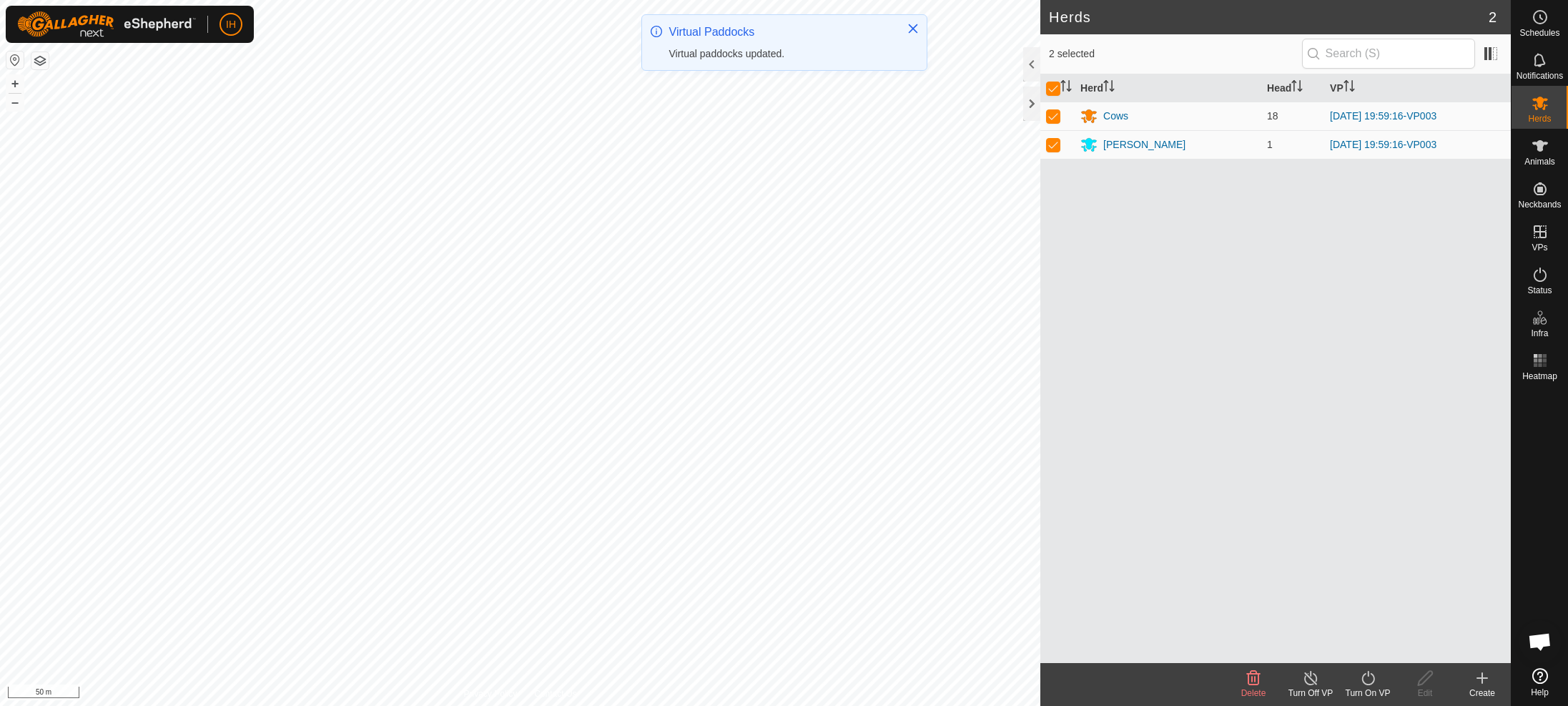
click at [1363, 688] on div "Turn On VP" at bounding box center [1368, 694] width 57 height 13
click at [1387, 654] on link "Now" at bounding box center [1410, 646] width 142 height 28
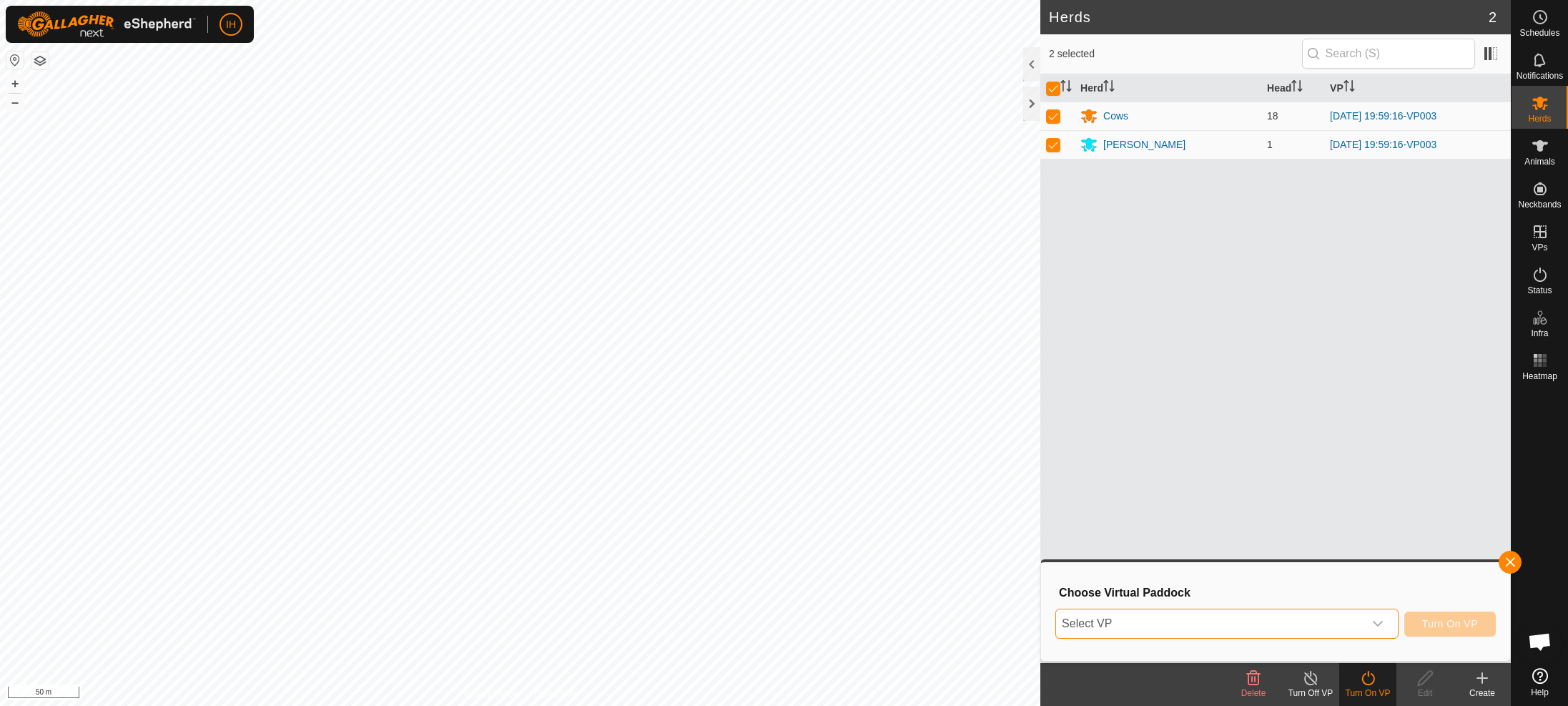
click at [1356, 620] on span "Select VP" at bounding box center [1210, 623] width 308 height 28
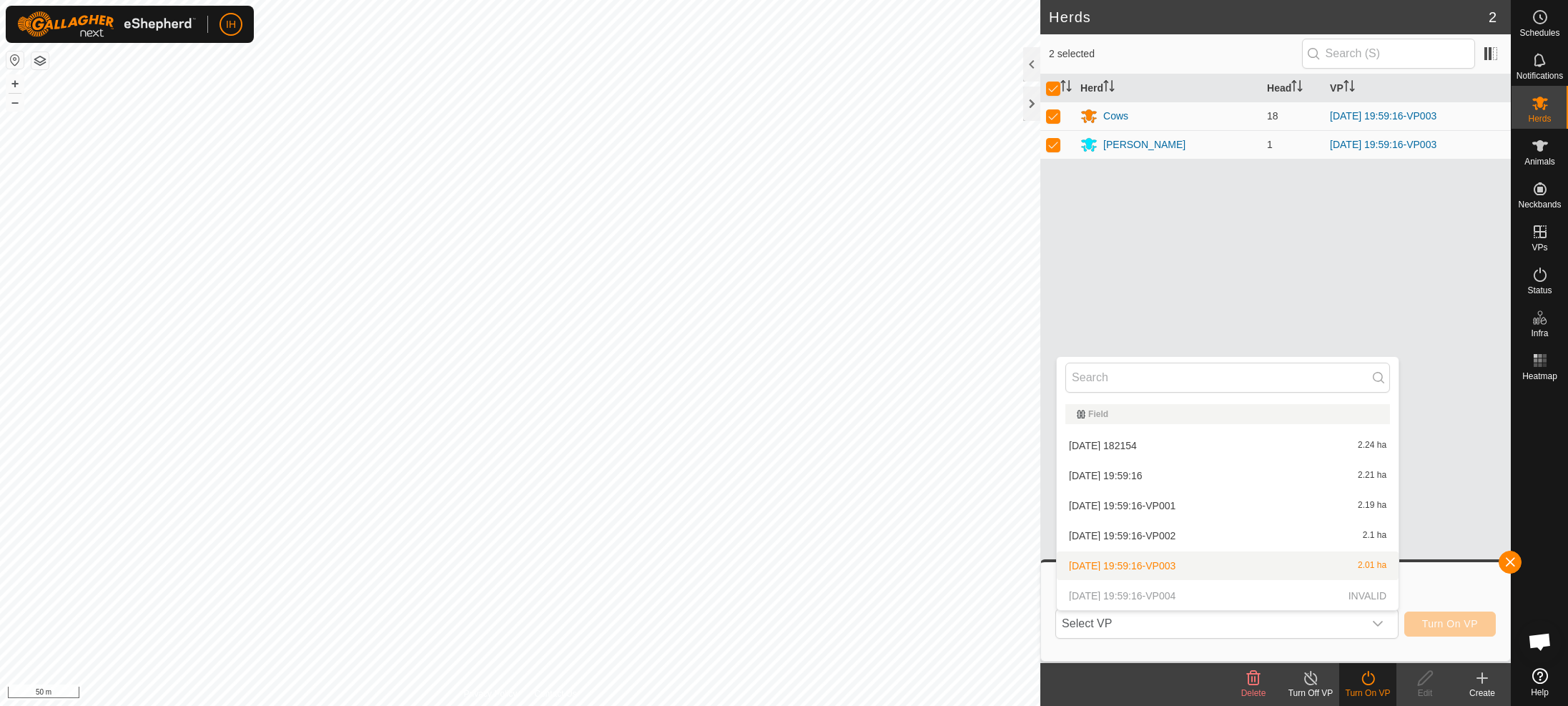
click at [1212, 309] on div "Herd Head VP Cows 18 2025-10-04 19:59:16-VP003 Louis II 1 2025-10-04 19:59:16-V…" at bounding box center [1275, 368] width 470 height 589
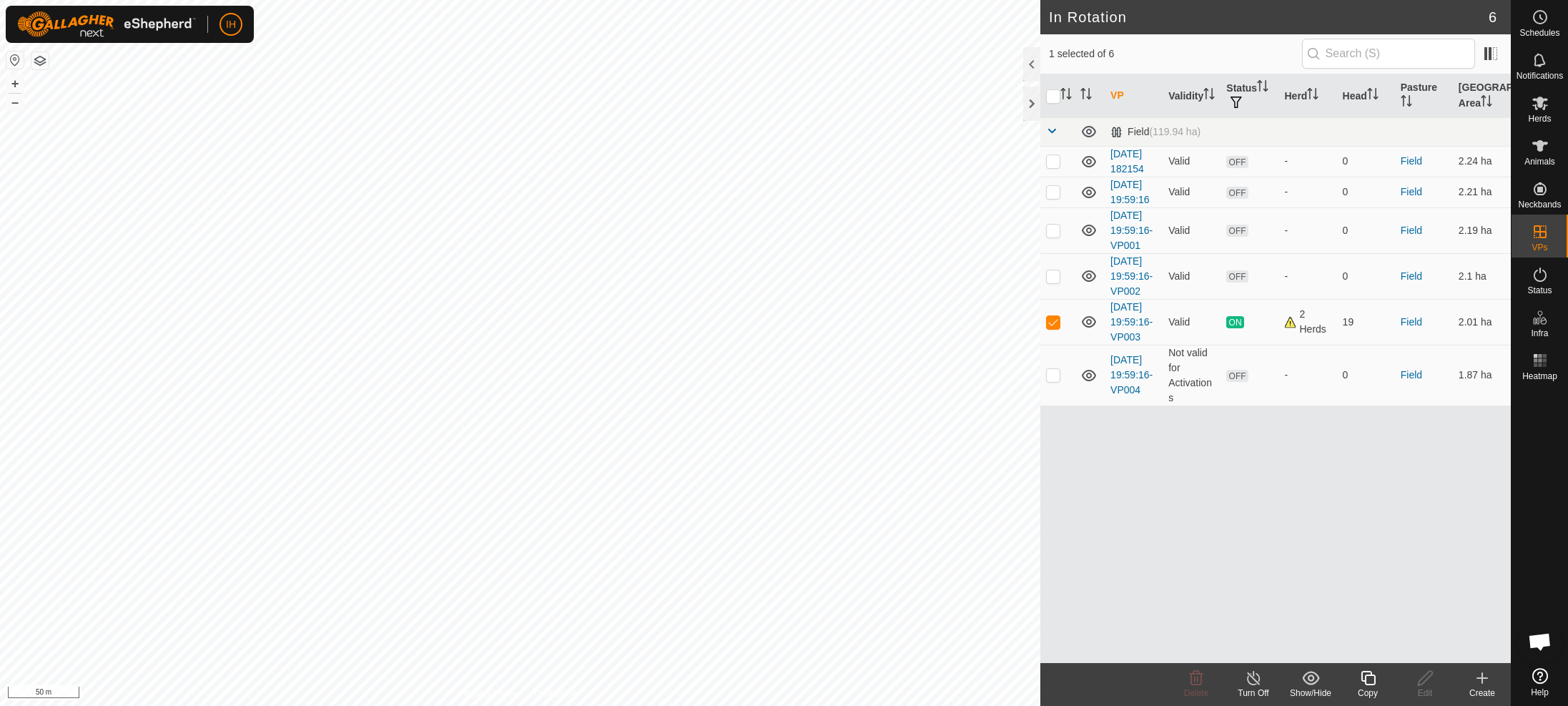
click at [1261, 592] on div "VP Validity Status Herd Head Pasture Grazing Area Field (119.94 ha) 2025-10-04 …" at bounding box center [1275, 368] width 470 height 589
click at [1181, 406] on td "Not valid for Activations" at bounding box center [1192, 376] width 58 height 61
click at [1125, 396] on link "[DATE] 19:59:16-VP004" at bounding box center [1132, 375] width 42 height 41
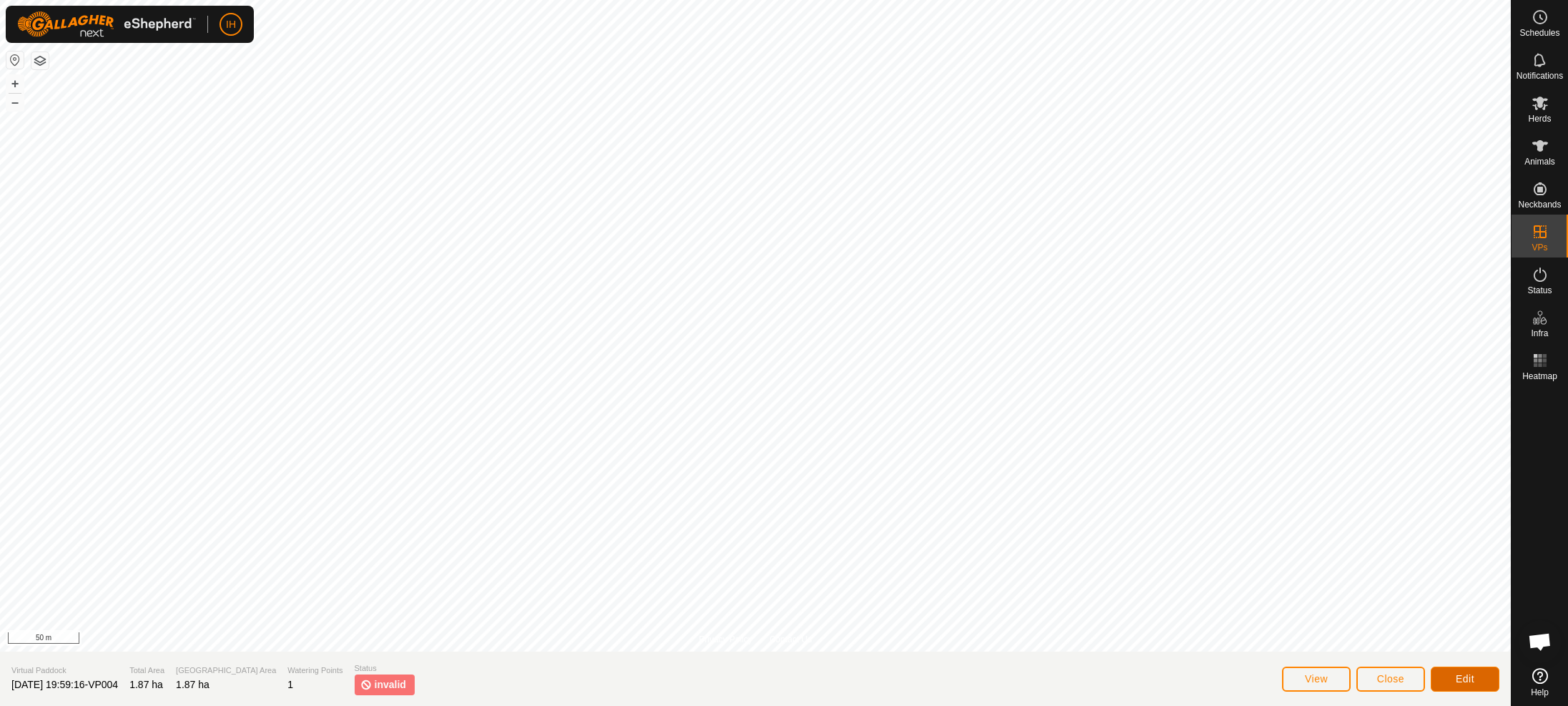
click at [1464, 678] on span "Edit" at bounding box center [1466, 679] width 19 height 12
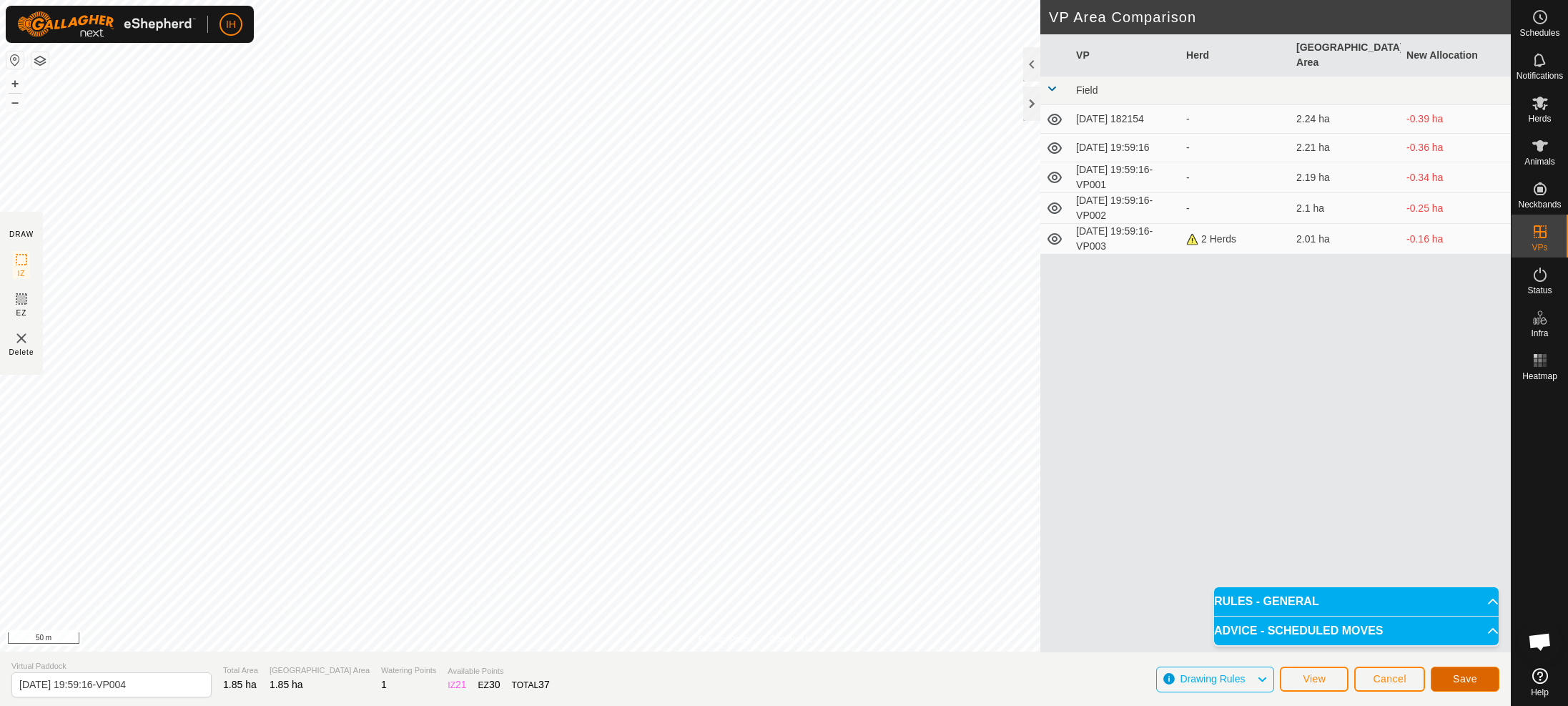
click at [1457, 678] on span "Save" at bounding box center [1465, 679] width 24 height 12
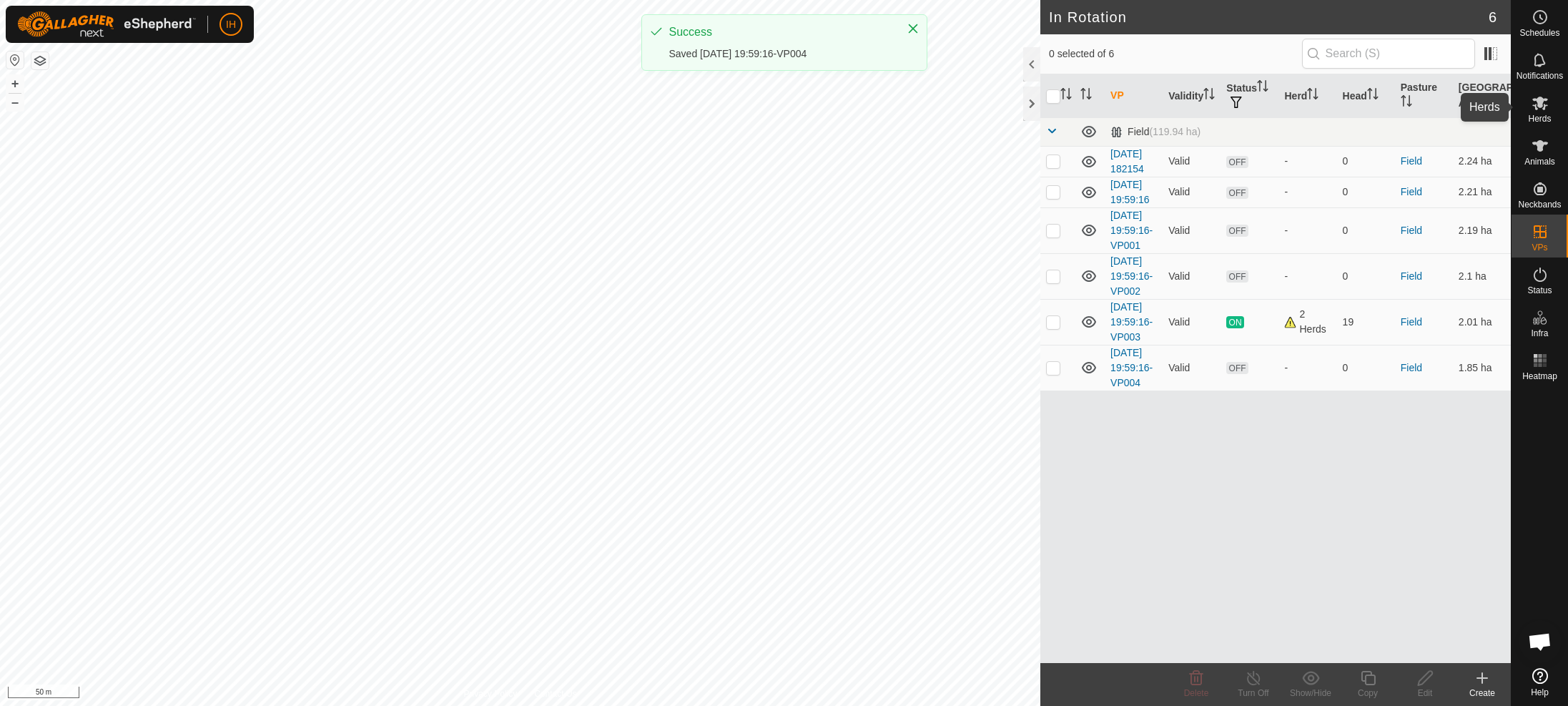
click at [1538, 110] on icon at bounding box center [1540, 103] width 17 height 17
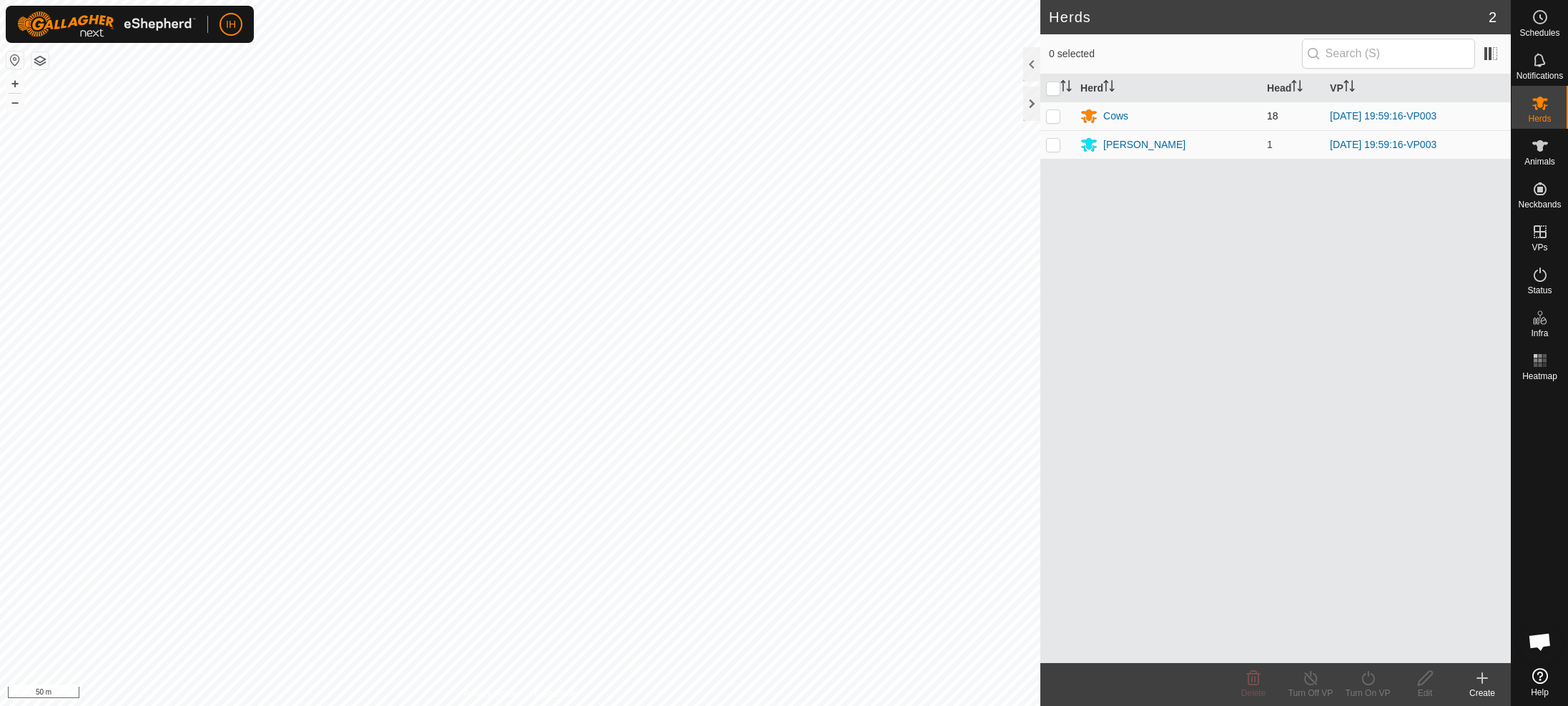
click at [1053, 115] on p-checkbox at bounding box center [1053, 116] width 15 height 12
checkbox input "true"
click at [1050, 147] on p-checkbox at bounding box center [1053, 145] width 15 height 12
checkbox input "true"
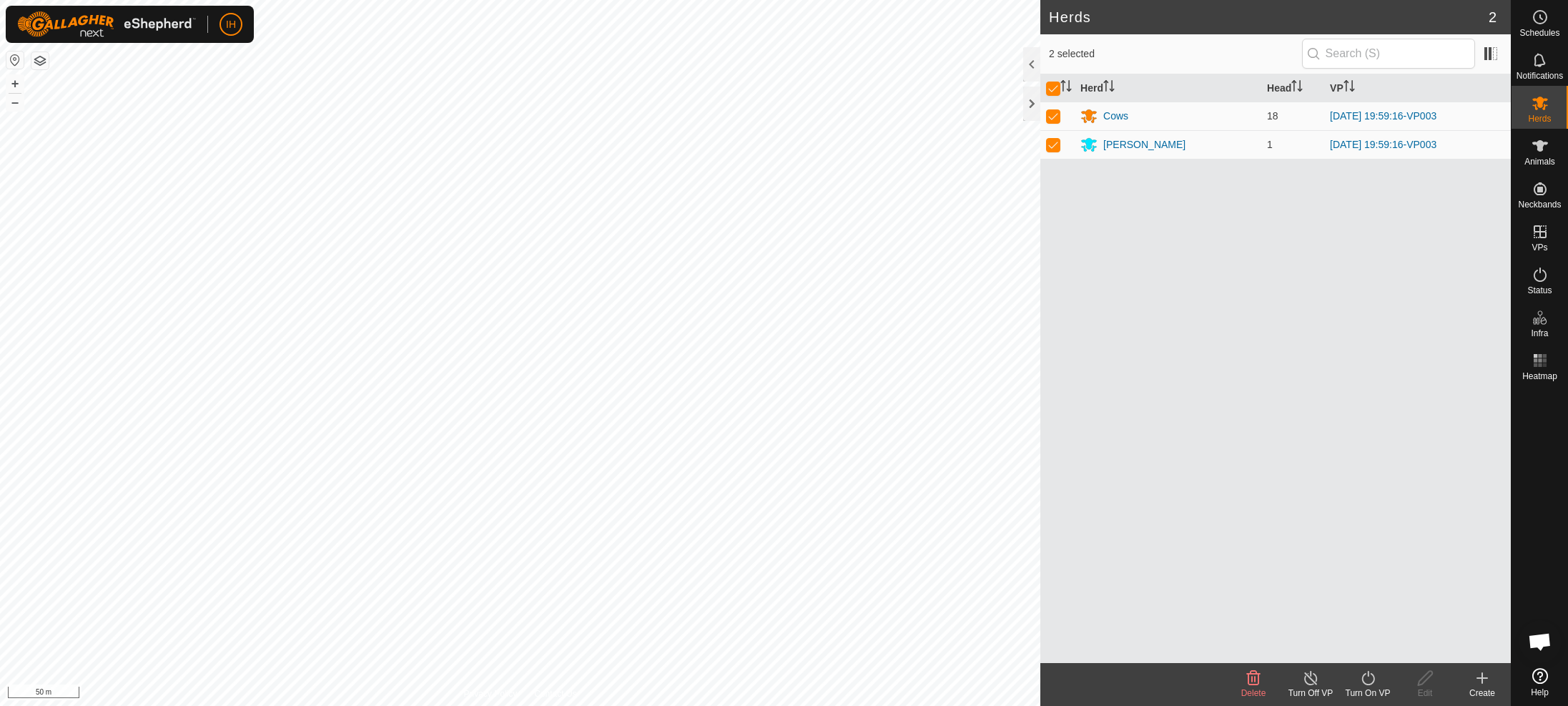
click at [1372, 683] on icon at bounding box center [1368, 678] width 13 height 15
click at [1358, 643] on link "Now" at bounding box center [1410, 646] width 142 height 28
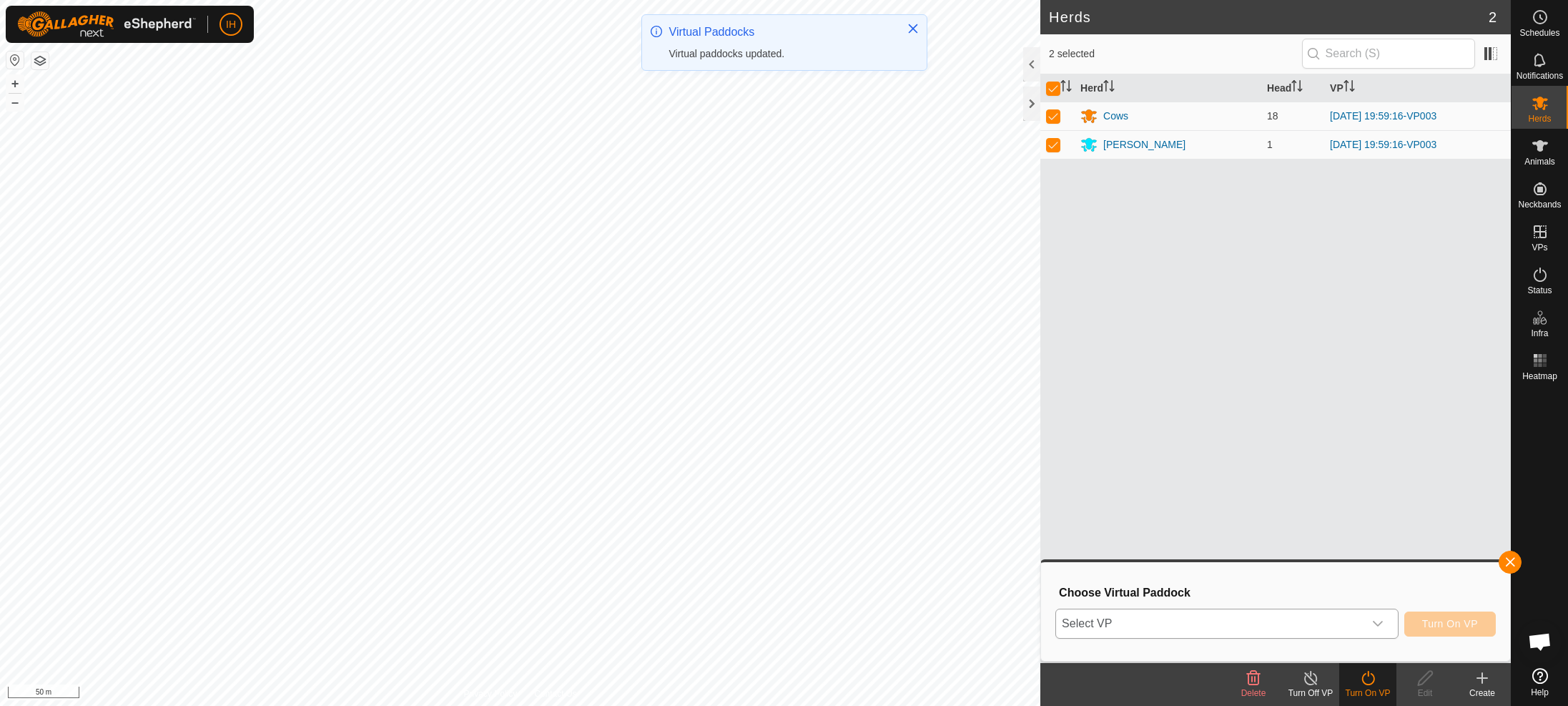
click at [1217, 630] on span "Select VP" at bounding box center [1210, 623] width 308 height 28
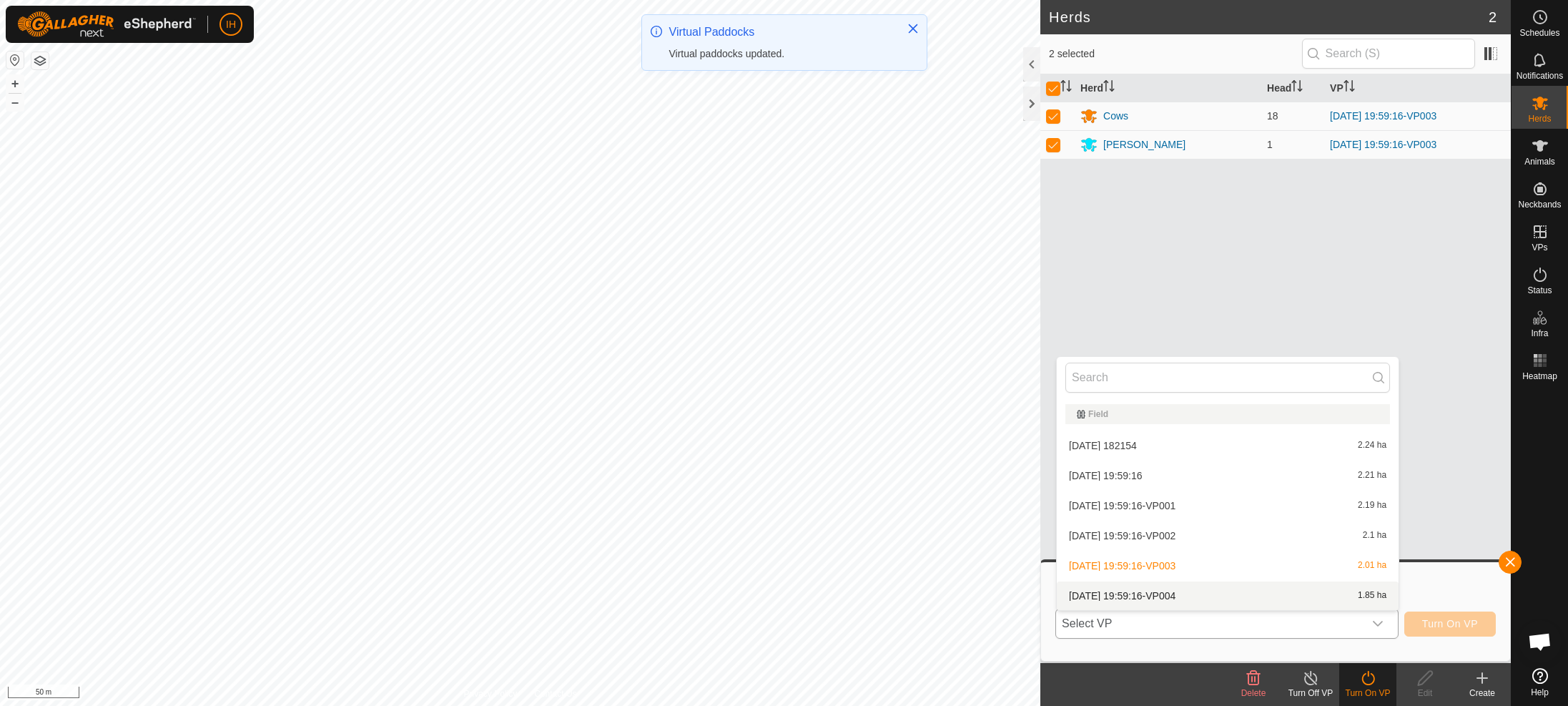
click at [1216, 598] on li "[DATE] 19:59:16-VP004 1.85 ha" at bounding box center [1228, 596] width 342 height 28
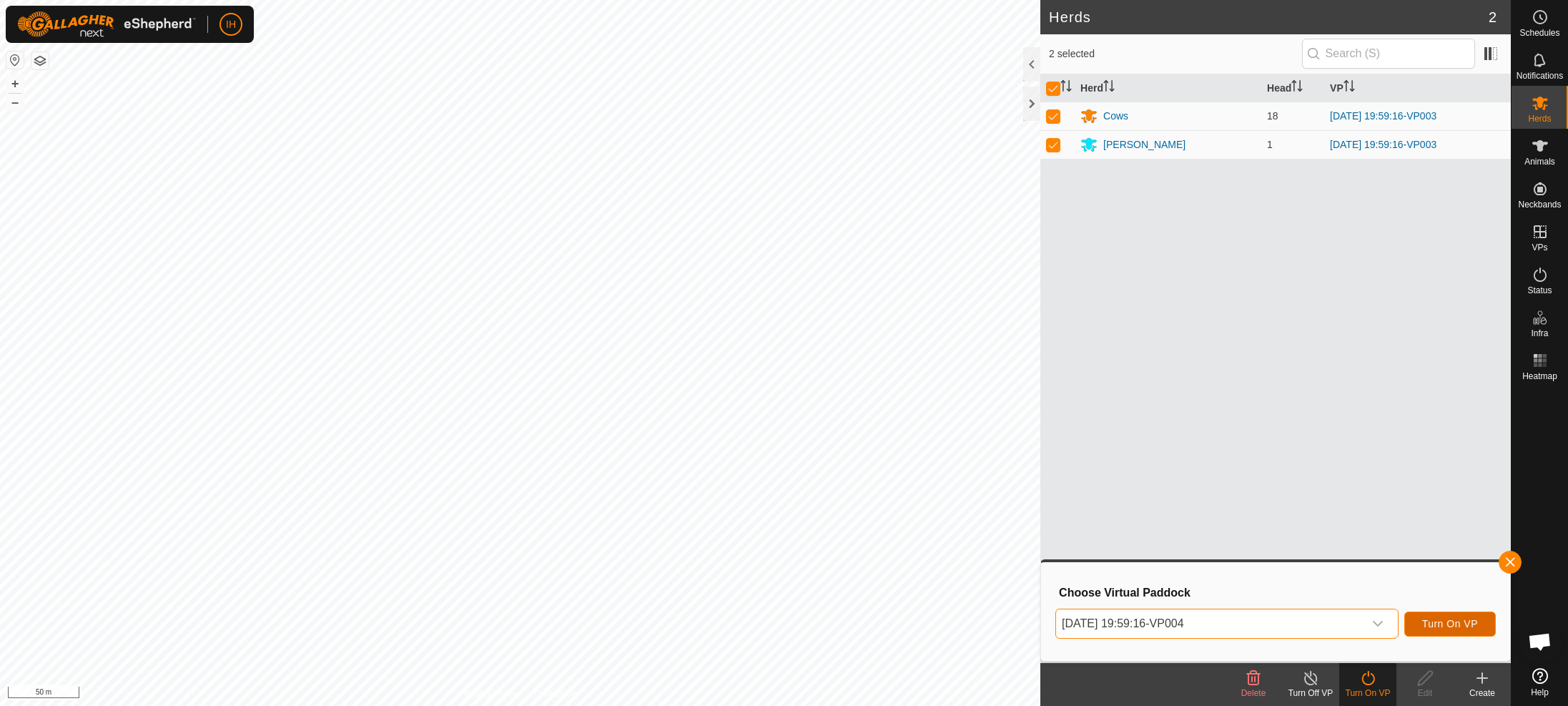
click at [1461, 621] on span "Turn On VP" at bounding box center [1450, 624] width 56 height 12
